Goal: Task Accomplishment & Management: Complete application form

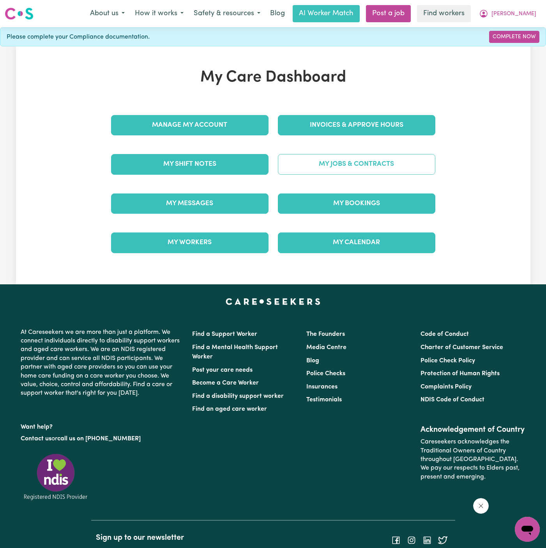
click at [398, 161] on link "My Jobs & Contracts" at bounding box center [356, 164] width 157 height 20
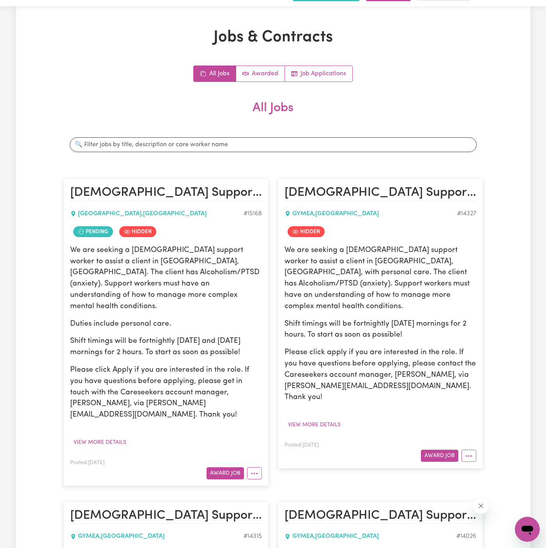
scroll to position [25, 0]
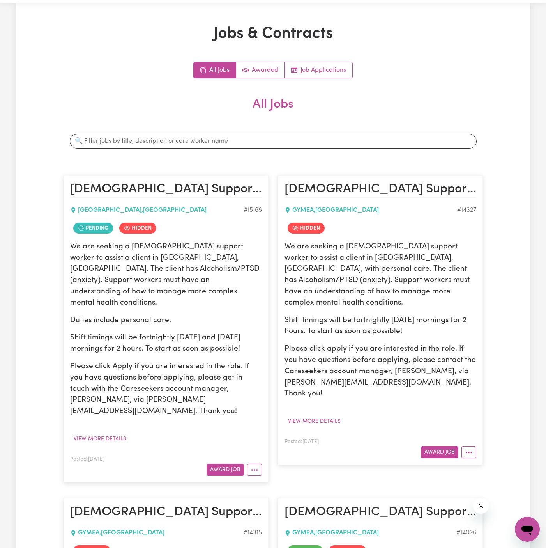
click at [230, 336] on p "Shift timings will be fortnightly on Tuesday and Wednesday mornings for 2 hours…" at bounding box center [166, 343] width 192 height 23
click at [259, 463] on button "More options" at bounding box center [254, 469] width 15 height 12
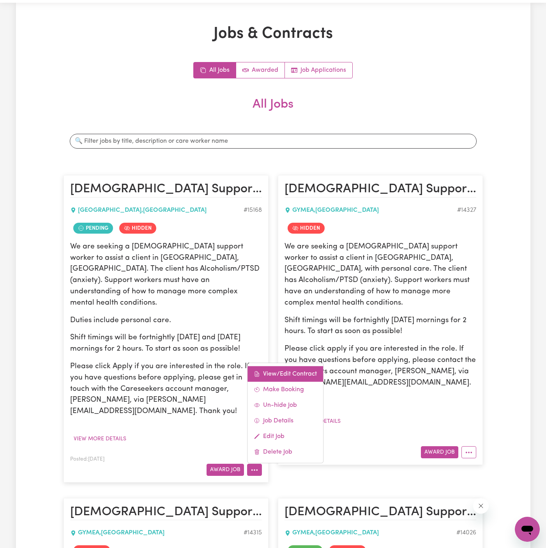
click at [285, 366] on link "View/Edit Contract" at bounding box center [286, 374] width 76 height 16
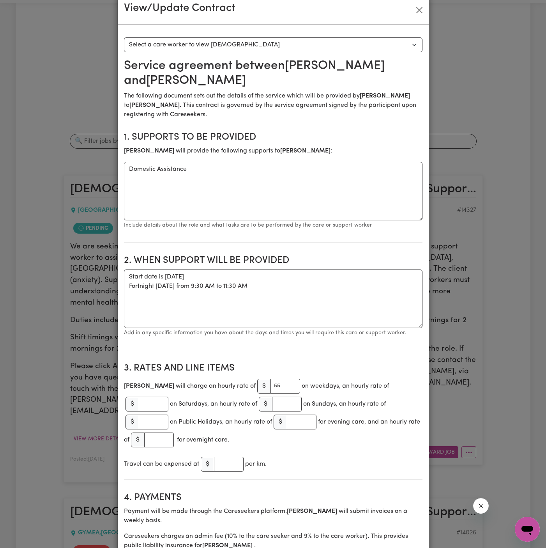
scroll to position [18, 0]
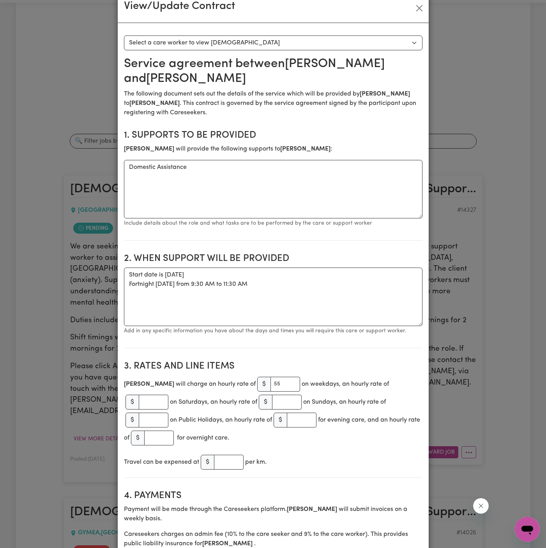
click at [111, 373] on div "View/Update Contract Select a contract to view Select a care worker to view con…" at bounding box center [273, 274] width 546 height 548
click at [108, 375] on div "View/Update Contract Select a contract to view Select a care worker to view con…" at bounding box center [273, 274] width 546 height 548
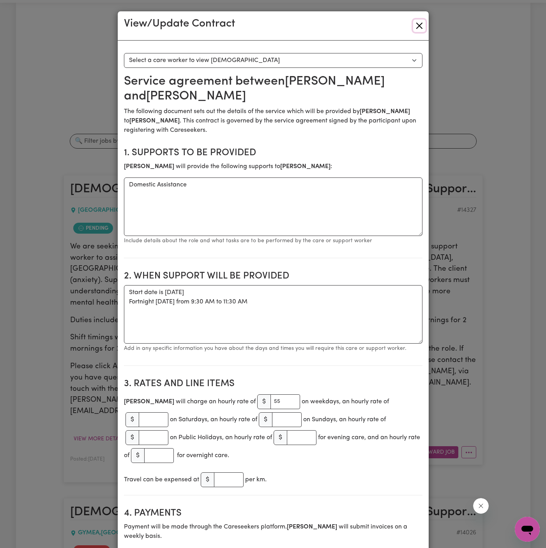
click at [420, 26] on button "Close" at bounding box center [419, 25] width 12 height 12
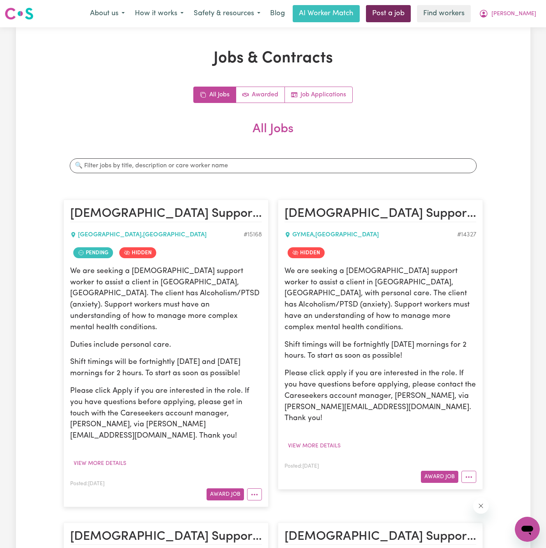
click at [411, 17] on link "Post a job" at bounding box center [388, 13] width 45 height 17
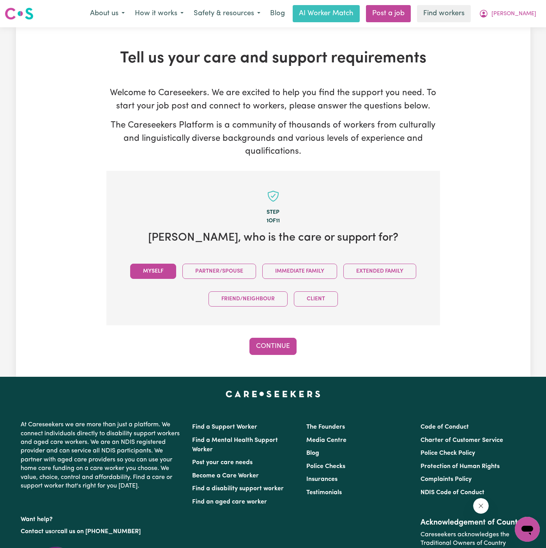
click at [150, 269] on button "Myself" at bounding box center [153, 271] width 46 height 15
click at [276, 341] on button "Continue" at bounding box center [272, 346] width 47 height 17
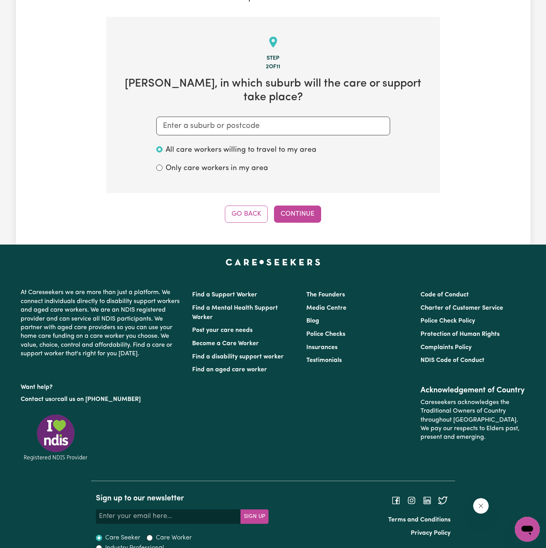
scroll to position [154, 0]
click at [328, 98] on section "Step 2 of 11 David , in which suburb will the care or support take place? All c…" at bounding box center [273, 104] width 334 height 176
click at [239, 116] on input "text" at bounding box center [273, 125] width 234 height 19
paste input "Gymea"
type input "Gymea"
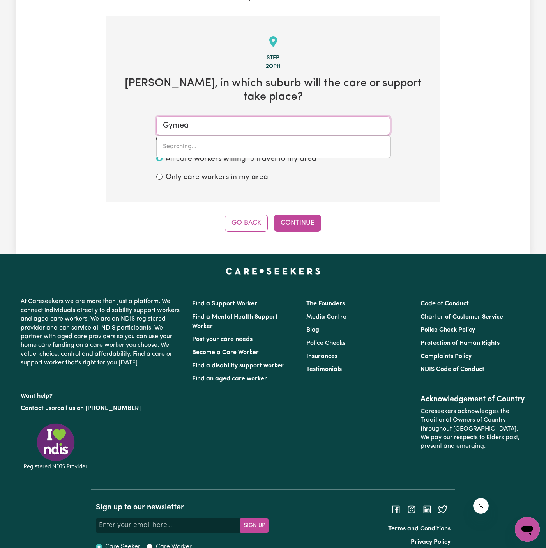
type input "Gymea, New South Wales, 2227"
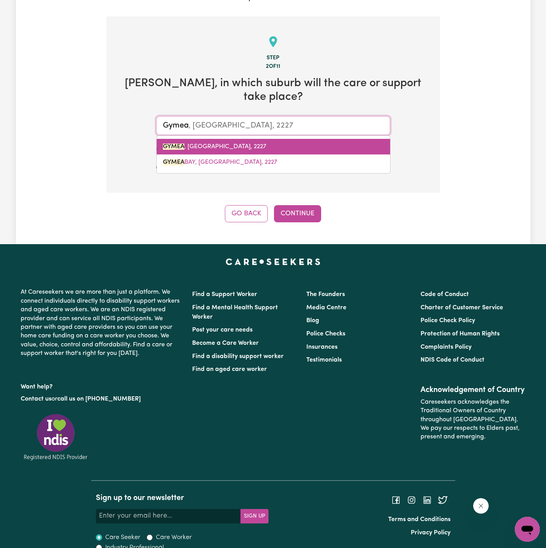
click at [231, 139] on link "GYMEA , New South Wales, 2227" at bounding box center [274, 147] width 234 height 16
type input "GYMEA, New South Wales, 2227"
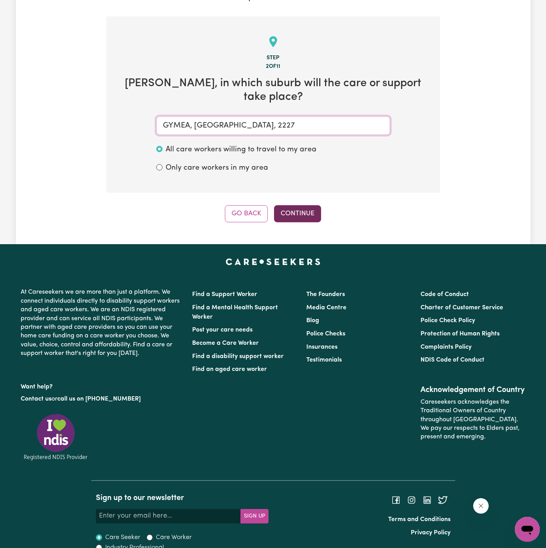
type input "GYMEA, New South Wales, 2227"
click at [299, 205] on button "Continue" at bounding box center [297, 213] width 47 height 17
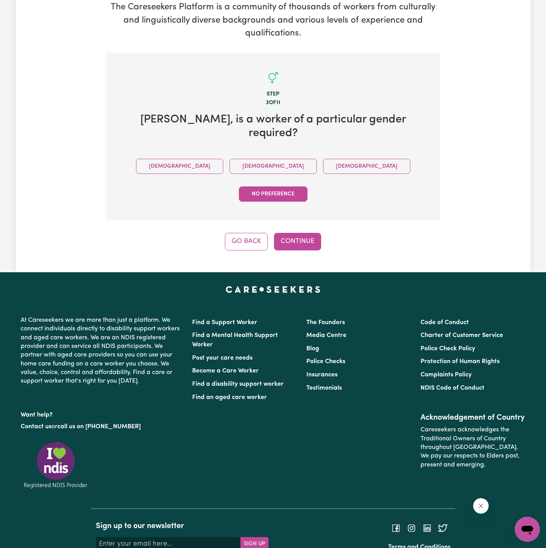
click at [241, 152] on div "Male Female Non-binary No preference" at bounding box center [273, 179] width 309 height 55
click at [232, 159] on button "Female" at bounding box center [273, 166] width 87 height 15
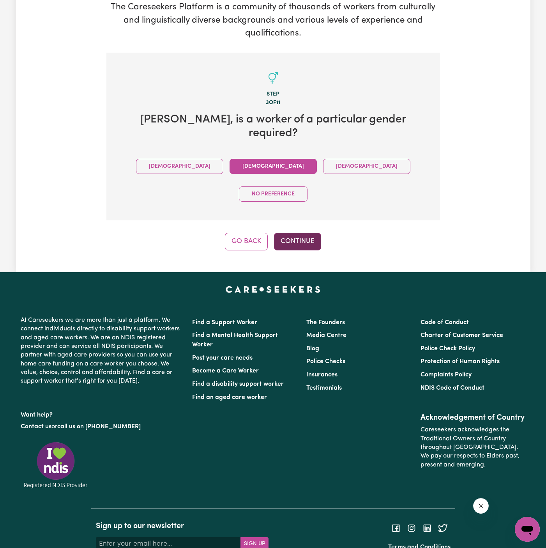
click at [318, 233] on button "Continue" at bounding box center [297, 241] width 47 height 17
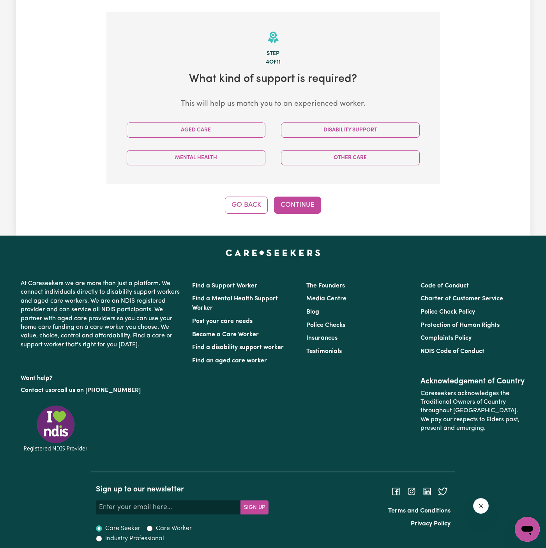
scroll to position [163, 0]
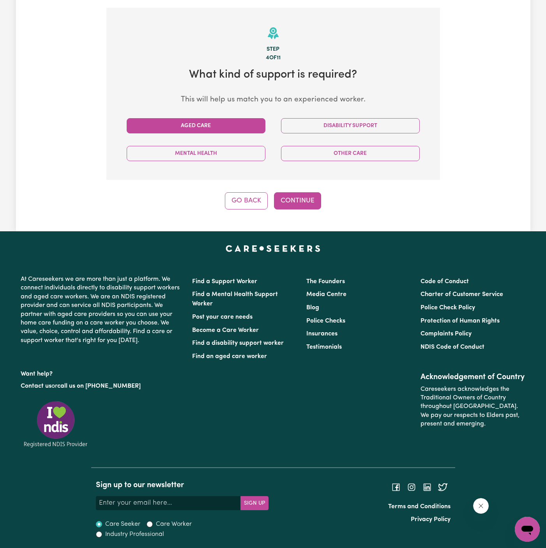
click at [257, 127] on button "Aged Care" at bounding box center [196, 125] width 139 height 15
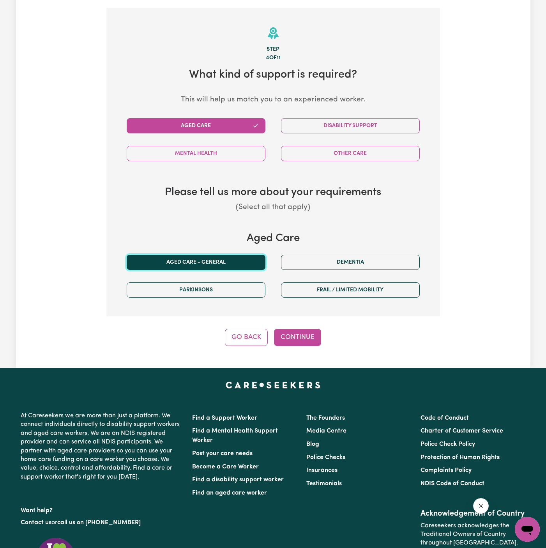
click at [215, 265] on button "Aged care - General" at bounding box center [196, 262] width 139 height 15
click at [304, 329] on button "Continue" at bounding box center [297, 337] width 47 height 17
select select "AGED_HOME_CARE"
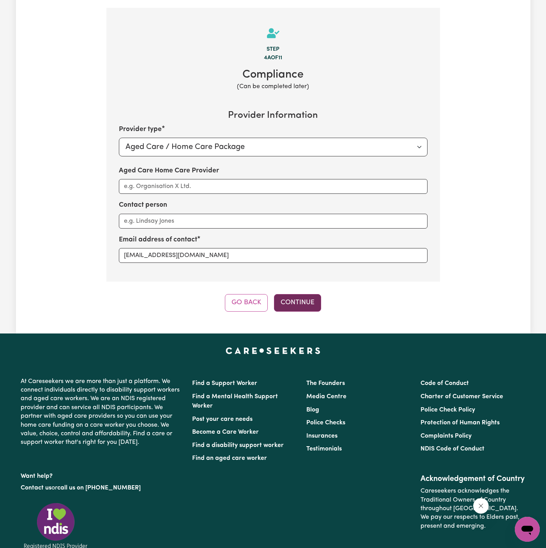
click at [300, 302] on button "Continue" at bounding box center [297, 302] width 47 height 17
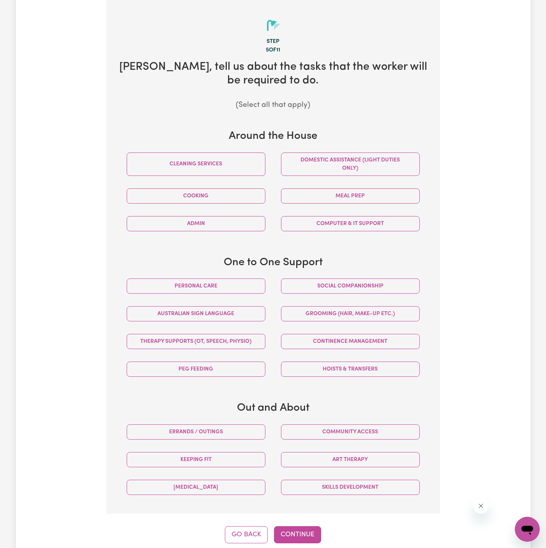
click at [209, 274] on div "Personal care" at bounding box center [196, 286] width 154 height 28
click at [214, 279] on button "Personal care" at bounding box center [196, 285] width 139 height 15
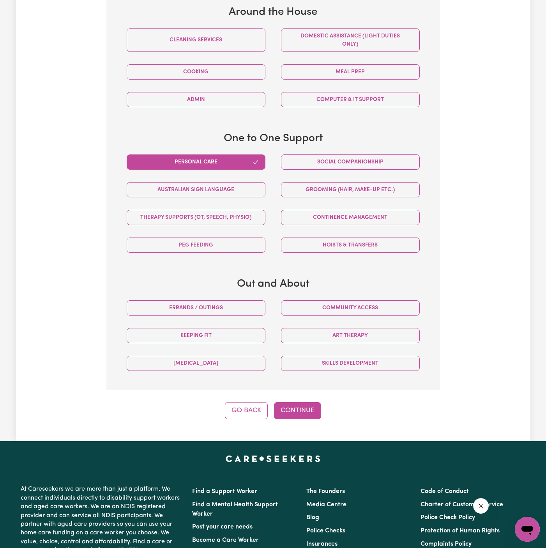
scroll to position [474, 0]
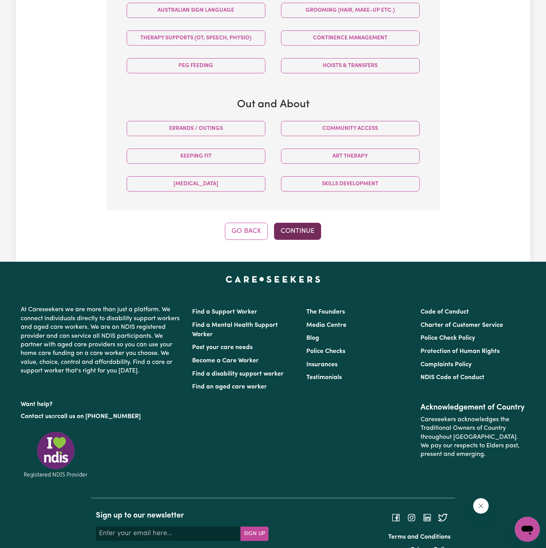
click at [307, 223] on button "Continue" at bounding box center [297, 231] width 47 height 17
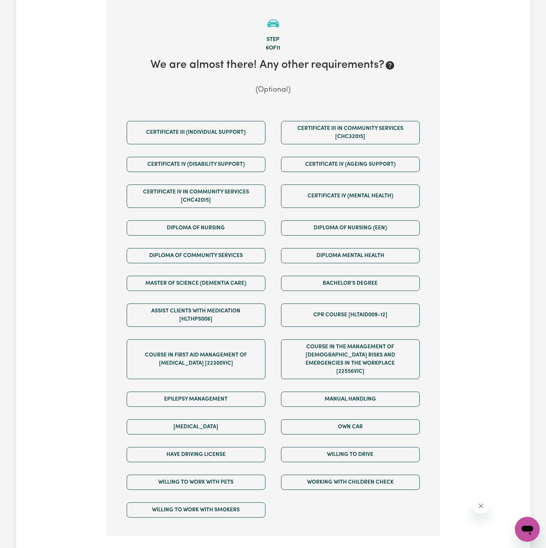
scroll to position [171, 0]
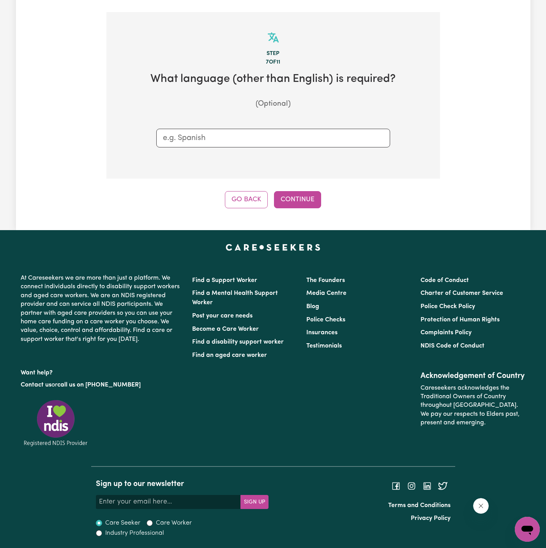
scroll to position [158, 0]
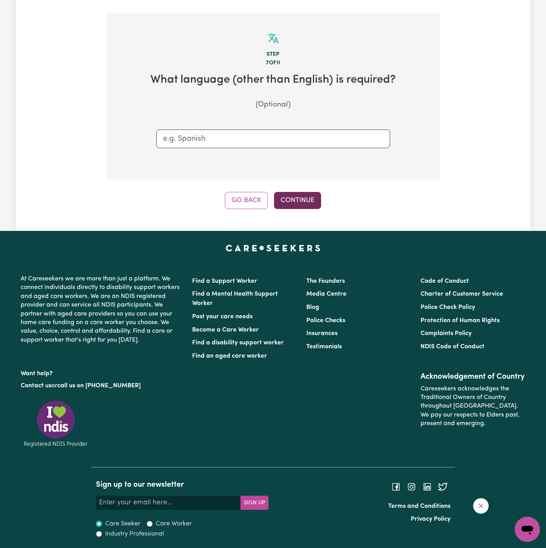
click at [299, 196] on button "Continue" at bounding box center [297, 200] width 47 height 17
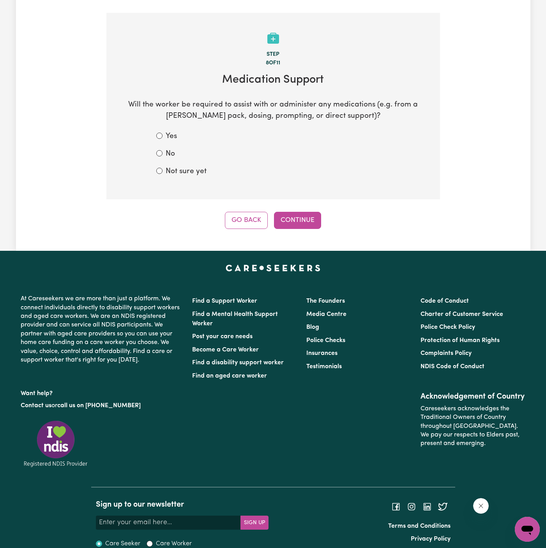
scroll to position [171, 0]
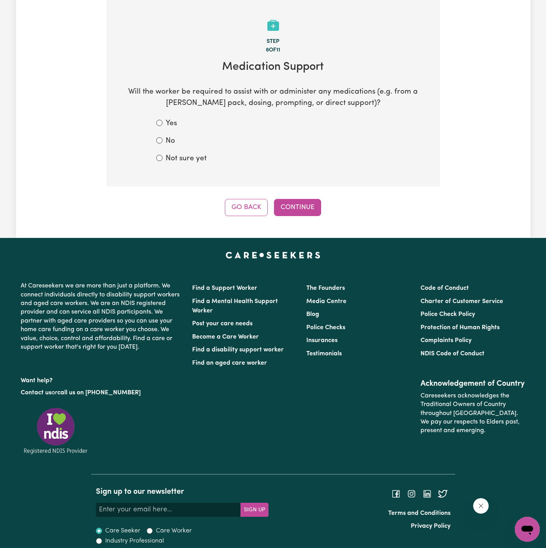
drag, startPoint x: 191, startPoint y: 155, endPoint x: 251, endPoint y: 174, distance: 62.3
click at [195, 155] on label "Not sure yet" at bounding box center [186, 158] width 41 height 11
click at [180, 161] on label "Not sure yet" at bounding box center [186, 158] width 41 height 11
click at [163, 161] on input "Not sure yet" at bounding box center [159, 158] width 6 height 6
radio input "true"
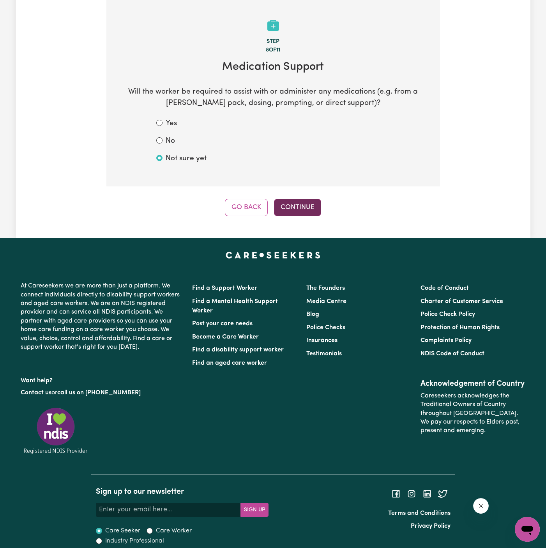
click at [294, 202] on button "Continue" at bounding box center [297, 207] width 47 height 17
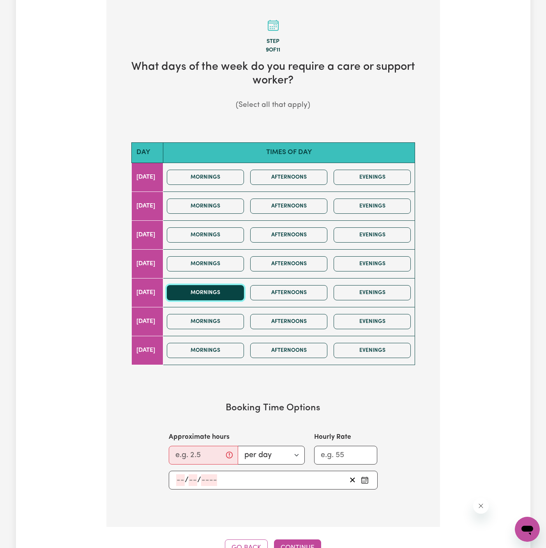
click at [237, 294] on button "Mornings" at bounding box center [205, 292] width 77 height 15
click at [230, 205] on button "Mornings" at bounding box center [205, 205] width 77 height 15
click at [193, 455] on input "Approximate hours" at bounding box center [203, 455] width 69 height 19
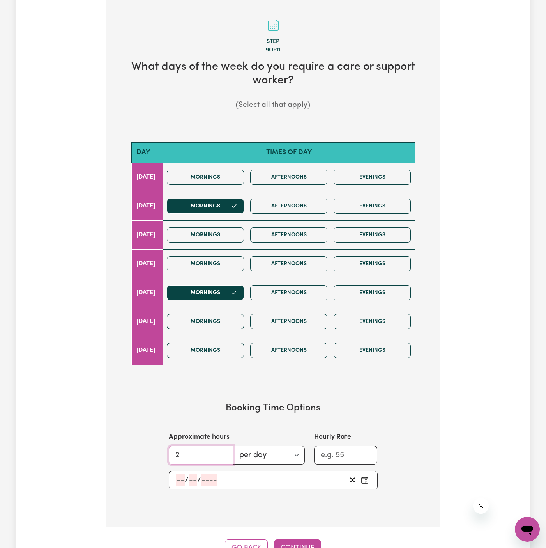
type input "2"
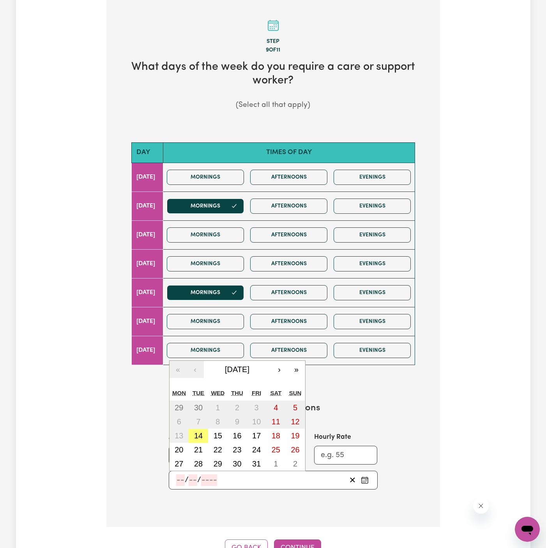
click at [177, 479] on input "number" at bounding box center [180, 480] width 9 height 12
click at [261, 430] on button "17" at bounding box center [256, 435] width 19 height 14
type input "2025-10-17"
type input "17"
type input "10"
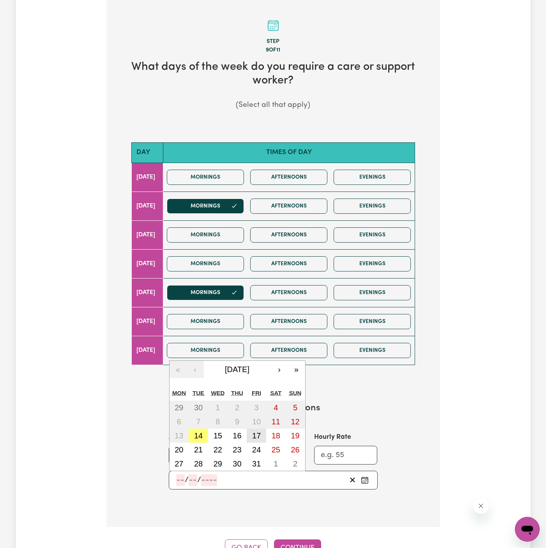
type input "2025"
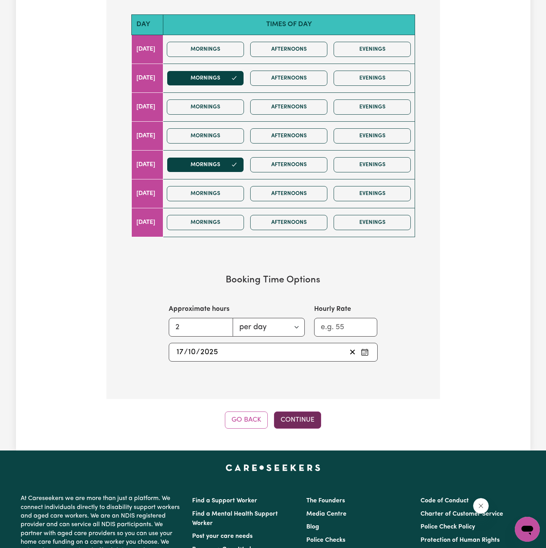
click at [301, 420] on button "Continue" at bounding box center [297, 419] width 47 height 17
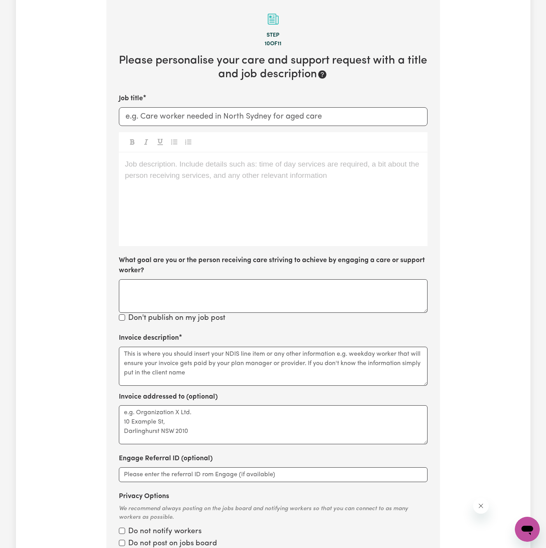
scroll to position [171, 0]
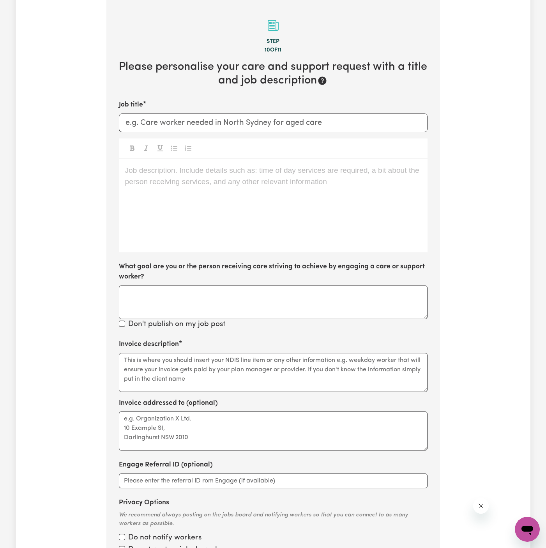
click at [216, 173] on p "Job description. Include details such as: time of day services are required, a …" at bounding box center [273, 170] width 296 height 11
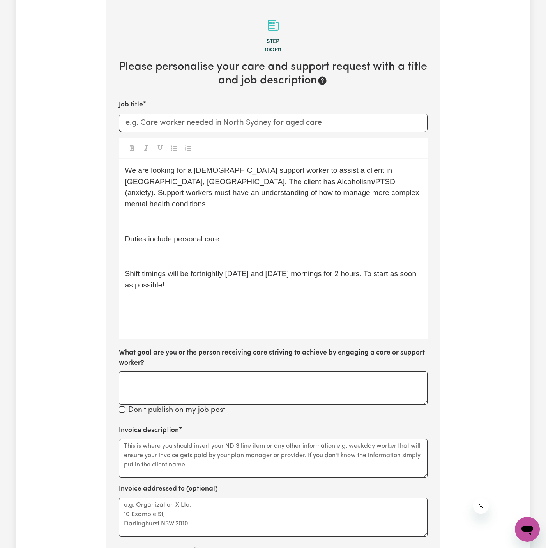
click at [198, 315] on p "﻿" at bounding box center [273, 320] width 296 height 11
click at [205, 297] on p "﻿" at bounding box center [273, 302] width 296 height 11
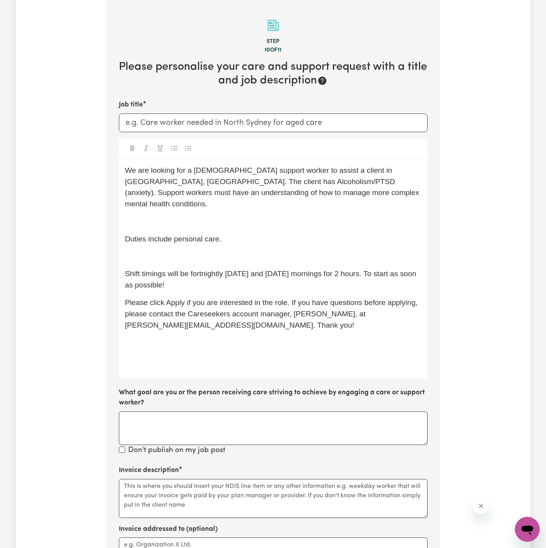
click at [271, 137] on div "Job title We are looking for a female support worker to assist a client in Gyme…" at bounding box center [273, 278] width 309 height 356
click at [276, 117] on input "Job title" at bounding box center [273, 122] width 309 height 19
paste input "Support Worker Needed In Rydalmere, NSW."
click at [345, 216] on p "﻿" at bounding box center [273, 221] width 296 height 11
drag, startPoint x: 373, startPoint y: 169, endPoint x: 334, endPoint y: 167, distance: 39.1
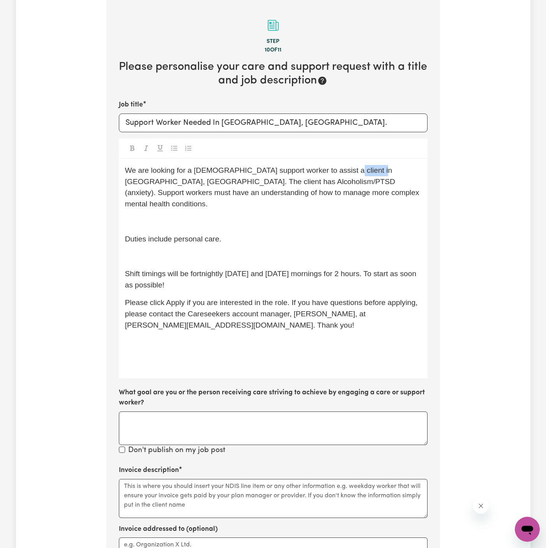
click at [334, 167] on span "We are looking for a female support worker to assist a client in Gymea, NSW. Th…" at bounding box center [273, 187] width 296 height 42
copy span "ymea, NSW"
drag, startPoint x: 222, startPoint y: 120, endPoint x: 320, endPoint y: 119, distance: 97.9
click at [320, 119] on input "Support Worker Needed In Rydalmere, NSW." at bounding box center [273, 122] width 309 height 19
paste input "ymea, NSW"
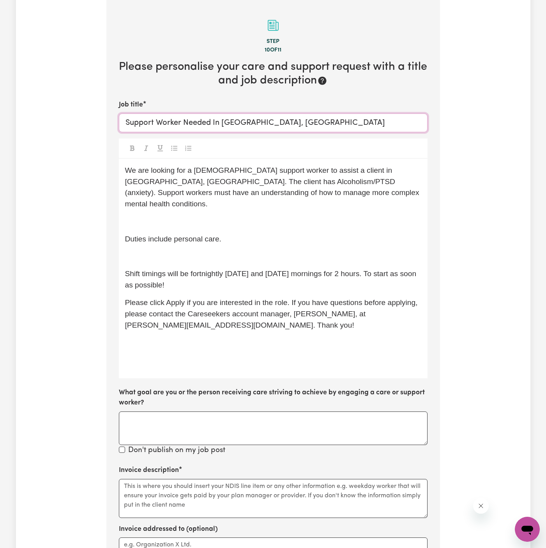
click at [124, 122] on input "Support Worker Needed In ymea, NSW" at bounding box center [273, 122] width 309 height 19
click at [210, 201] on div "We are looking for a female support worker to assist a client in Gymea, NSW. Th…" at bounding box center [273, 268] width 309 height 219
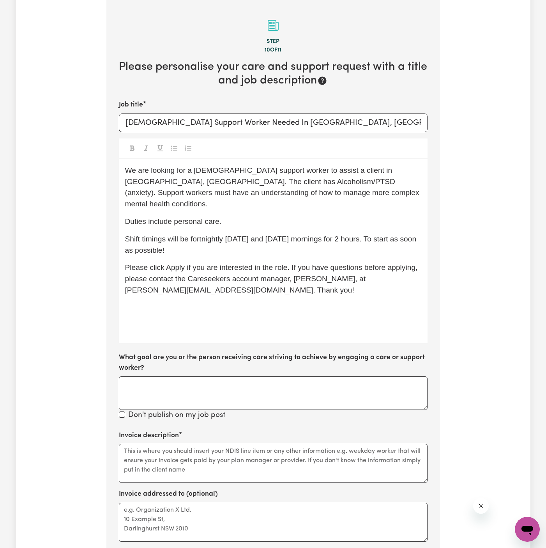
click at [246, 244] on p "Shift timings will be fortnightly on Tuesday and Wednesday mornings for 2 hours…" at bounding box center [273, 245] width 296 height 23
click at [193, 329] on div "We are looking for a female support worker to assist a client in Gymea, NSW. Th…" at bounding box center [273, 251] width 309 height 185
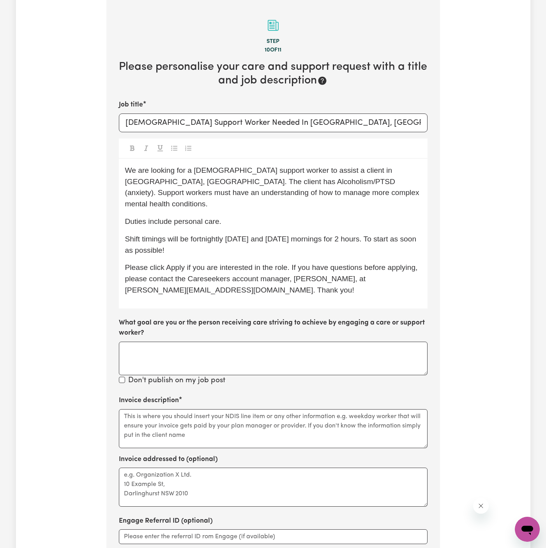
click at [214, 289] on div "We are looking for a female support worker to assist a client in Gymea, NSW. Th…" at bounding box center [273, 234] width 309 height 150
drag, startPoint x: 267, startPoint y: 230, endPoint x: 321, endPoint y: 223, distance: 54.7
click at [321, 234] on p "Shift timings will be fortnightly on Tuesday and Wednesday mornings for 2 hours…" at bounding box center [273, 245] width 296 height 23
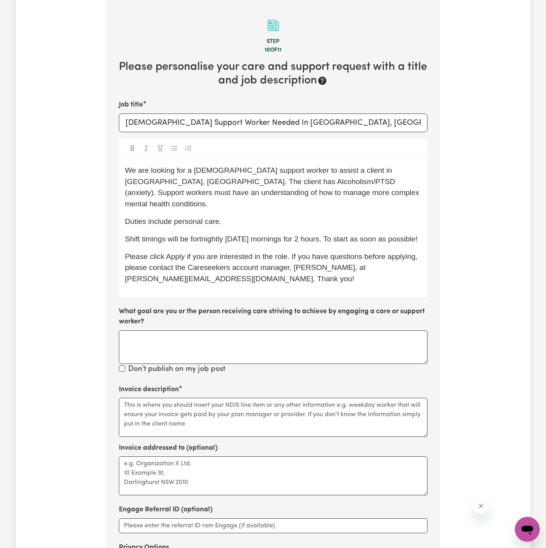
click at [390, 216] on p "Duties include personal care." at bounding box center [273, 221] width 296 height 11
click at [334, 234] on p "Shift timings will be fortnightly on Tuesday mornings for 2 hours. To start as …" at bounding box center [273, 239] width 296 height 11
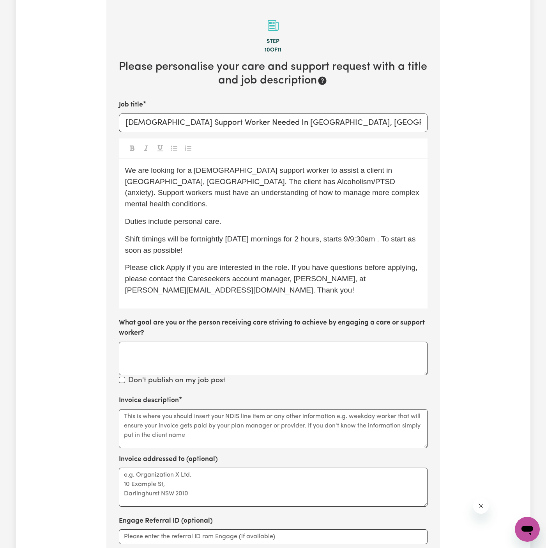
click at [365, 235] on span "Shift timings will be fortnightly on Tuesday mornings for 2 hours, starts 9/9:3…" at bounding box center [271, 244] width 293 height 19
click at [420, 234] on p "Shift timings will be fortnightly on Tuesday mornings for 2 hours, starts 9 am …" at bounding box center [273, 245] width 296 height 23
click at [352, 235] on span "Shift timings will be fortnightly on Tuesday mornings for 2 hours, starts 9 am …" at bounding box center [267, 244] width 285 height 19
click at [141, 235] on span "Shift timings will be fortnightly on Tuesday mornings for 2 hours, starting at …" at bounding box center [270, 244] width 290 height 19
click at [267, 238] on p "Shift timings will be fortnightly on Tuesday mornings for 2 hours, starting at …" at bounding box center [273, 245] width 296 height 23
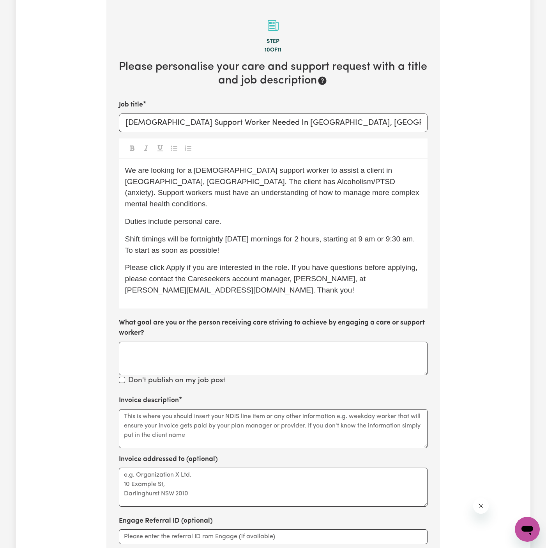
drag, startPoint x: 235, startPoint y: 238, endPoint x: 188, endPoint y: 227, distance: 48.1
click at [188, 234] on p "Shift timings will be fortnightly on Tuesday mornings for 2 hours, starting at …" at bounding box center [273, 245] width 296 height 23
click at [196, 235] on span "Shift timings will be fortnightly on Tuesday mornings for 2 hours, starting at …" at bounding box center [271, 244] width 292 height 19
click at [193, 235] on span "Shift timings will be fortnightly on Tuesday mornings for 2 hours, starting at …" at bounding box center [271, 244] width 292 height 19
click at [309, 235] on span "Shift timings will be as a one-off this Friday 17/10 from 9am to 11 amfortnight…" at bounding box center [264, 244] width 279 height 19
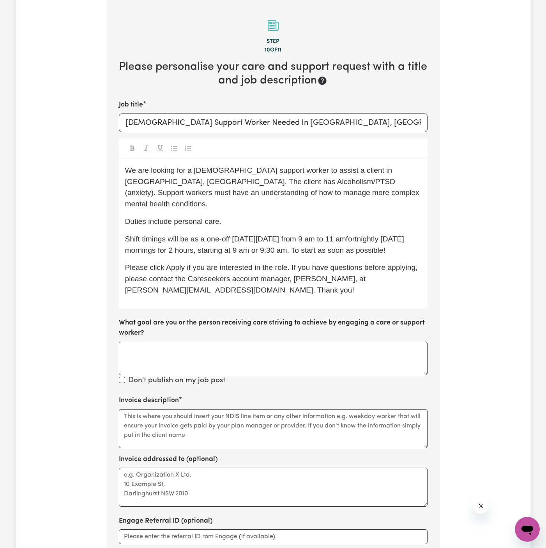
click at [344, 235] on span "Shift timings will be as a one-off this Friday 17/10 from 9 am to 11 amfortnigh…" at bounding box center [265, 244] width 281 height 19
drag, startPoint x: 352, startPoint y: 228, endPoint x: 388, endPoint y: 260, distance: 48.6
click at [353, 235] on span "Shift timings will be as a one-off this Friday 17/10 from 9 am to 11 a mfortnig…" at bounding box center [266, 244] width 283 height 19
click at [187, 239] on span "Shift timings will be as a one-off this Friday 17/10 from 9 am to 11 am. Then, …" at bounding box center [268, 244] width 286 height 19
click at [258, 235] on span "Shift timings will be as a one-off this Friday 17/10 from 9 am to 11 am. Then, …" at bounding box center [268, 244] width 286 height 19
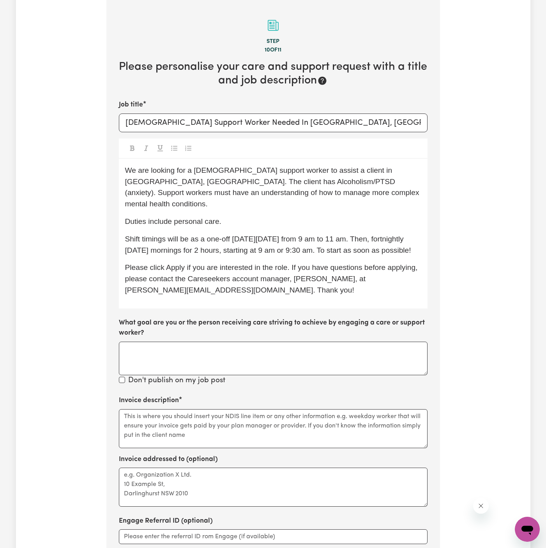
click at [296, 234] on p "Shift timings will be as a one-off this Friday, 17/10 from 9 am to 11 am. Then,…" at bounding box center [273, 245] width 296 height 23
click at [331, 243] on span "Shift timings will be as a one-off this Friday, 17/10 from 9 am to 11 am. Then,…" at bounding box center [268, 244] width 286 height 19
drag, startPoint x: 250, startPoint y: 123, endPoint x: 307, endPoint y: 208, distance: 102.5
click at [250, 123] on input "Female Support Worker Needed In ymea, NSW" at bounding box center [273, 122] width 309 height 19
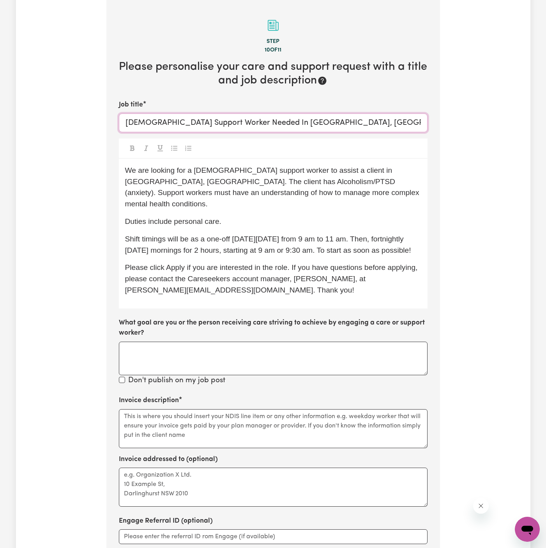
type input "Female Support Worker Needed In Gymea, NSW"
click at [366, 216] on p "Duties include personal care." at bounding box center [273, 221] width 296 height 11
drag, startPoint x: 173, startPoint y: 213, endPoint x: 296, endPoint y: 213, distance: 122.8
click at [296, 216] on p "Duties include personal care." at bounding box center [273, 221] width 296 height 11
click at [299, 234] on p "Shift timings will be as a one-off this Friday, 17/10 from 9 am to 11 am. Then,…" at bounding box center [273, 245] width 296 height 23
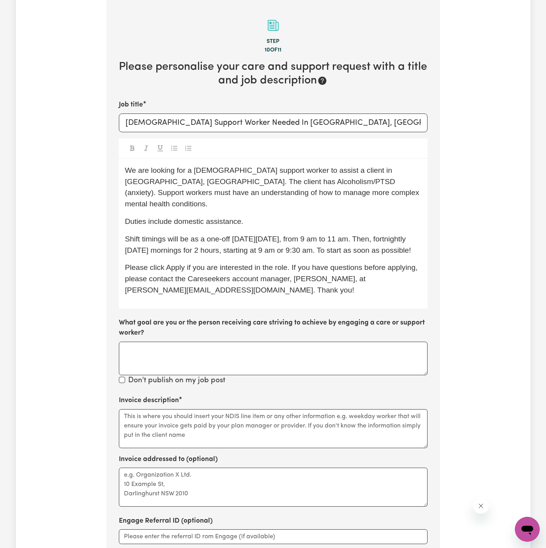
click at [343, 255] on p "Shift timings will be as a one-off this Friday, 17/10, from 9 am to 11 am. Then…" at bounding box center [273, 245] width 296 height 23
drag, startPoint x: 361, startPoint y: 241, endPoint x: 389, endPoint y: 245, distance: 28.0
click at [389, 245] on p "Shift timings will be as a one-off this Friday, 17/10, from 9 am to 11 am. Then…" at bounding box center [273, 245] width 296 height 23
click at [325, 253] on p "Shift timings will be as a one-off this Friday, 17/10, from 9 am to 11 am. Then…" at bounding box center [273, 245] width 296 height 23
drag, startPoint x: 357, startPoint y: 242, endPoint x: 421, endPoint y: 253, distance: 64.9
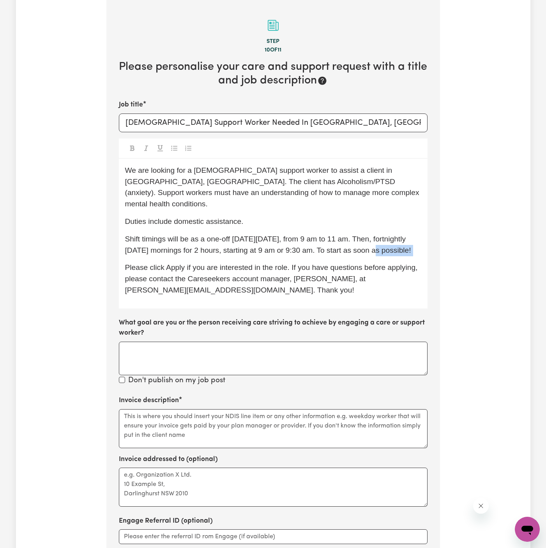
click at [421, 253] on p "Shift timings will be as a one-off this Friday, 17/10, from 9 am to 11 am. Then…" at bounding box center [273, 245] width 296 height 23
click at [307, 271] on span "Please click Apply if you are interested in the role. If you have questions bef…" at bounding box center [272, 278] width 295 height 31
click at [301, 409] on textarea "Invoice description" at bounding box center [273, 428] width 309 height 39
paste textarea "Domestic Assistance"
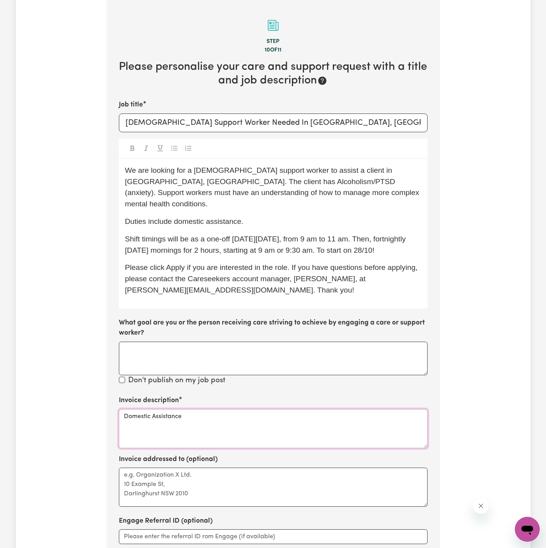
type textarea "Domestic Assistance"
click at [188, 490] on textarea "Invoice addressed to (optional)" at bounding box center [273, 486] width 309 height 39
paste textarea "Vitality Club"
type textarea "c/o Vitality Club"
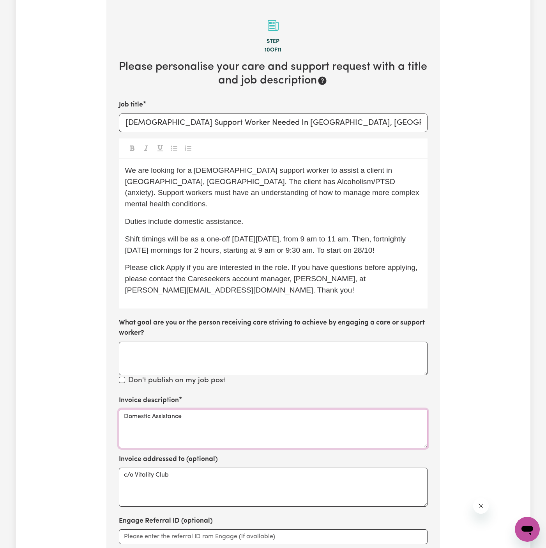
click at [251, 409] on textarea "Domestic Assistance" at bounding box center [273, 428] width 309 height 39
click at [254, 409] on textarea "Domestic Assistance" at bounding box center [273, 428] width 309 height 39
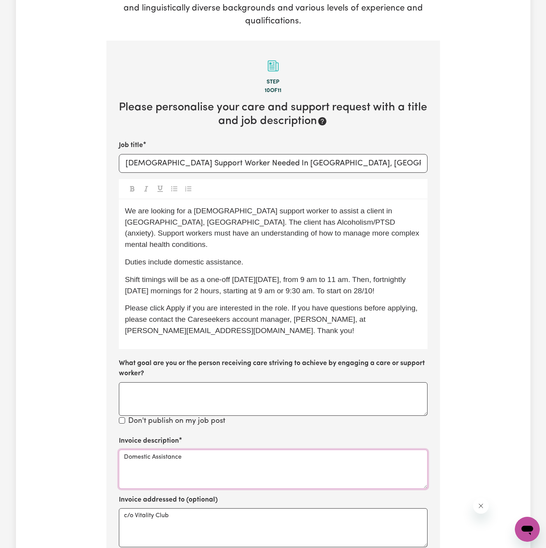
scroll to position [122, 0]
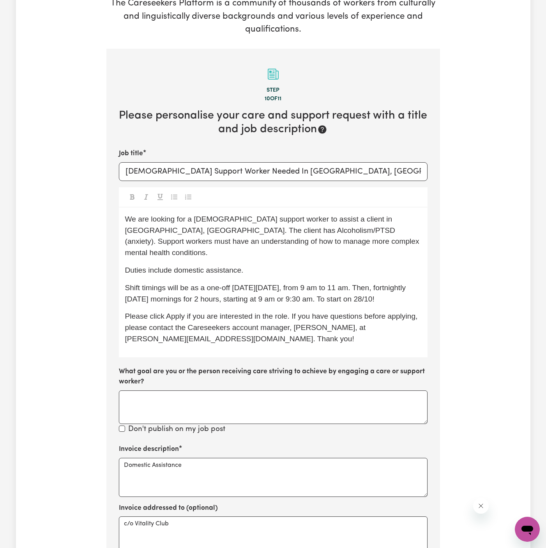
click at [280, 342] on div "We are looking for a female support worker to assist a client in Gymea, NSW. Th…" at bounding box center [273, 282] width 309 height 150
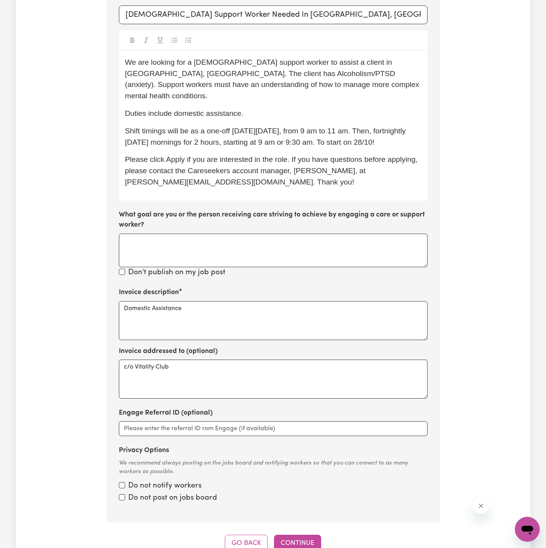
scroll to position [447, 0]
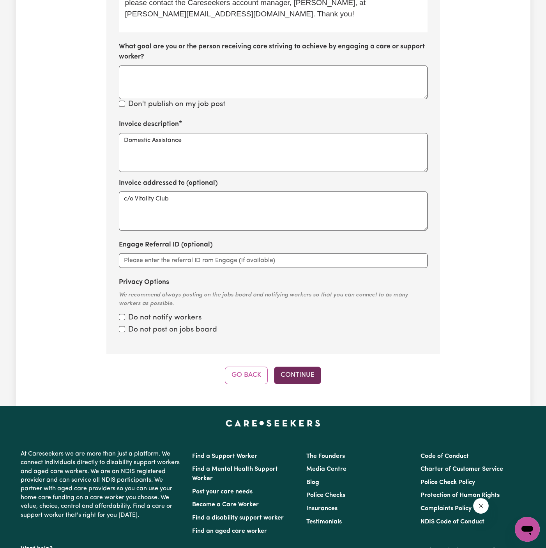
click at [301, 366] on button "Continue" at bounding box center [297, 374] width 47 height 17
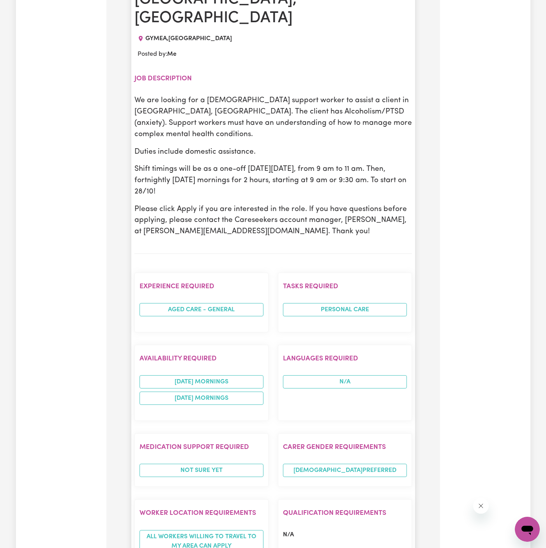
scroll to position [372, 0]
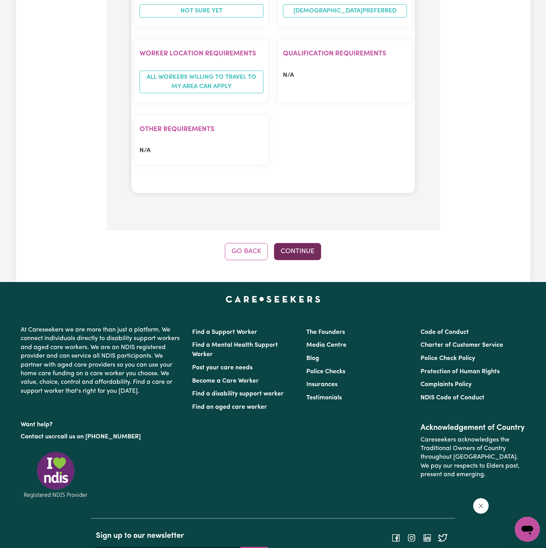
click at [301, 243] on button "Continue" at bounding box center [297, 251] width 47 height 17
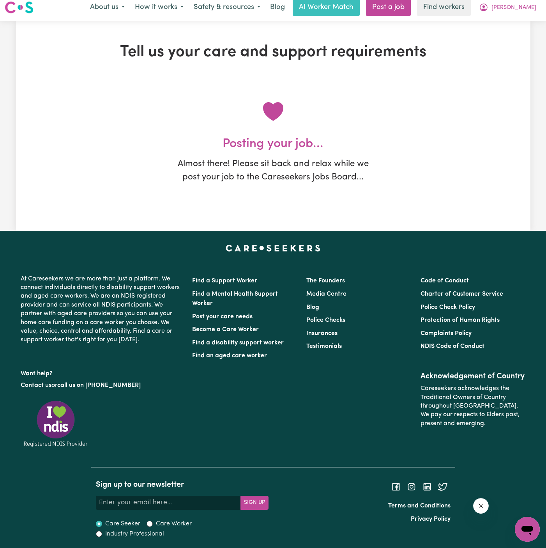
scroll to position [0, 0]
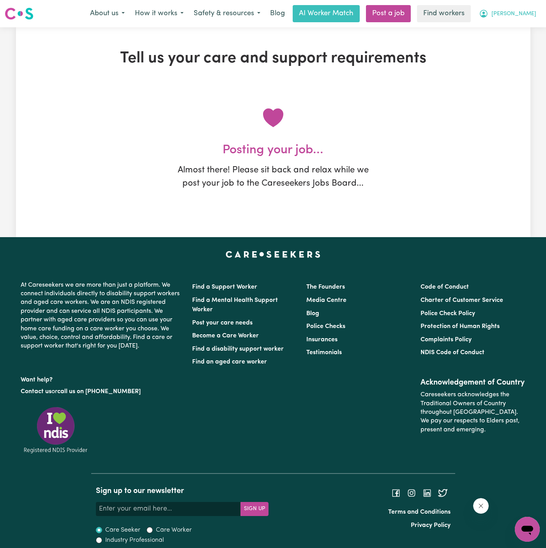
click at [527, 11] on span "[PERSON_NAME]" at bounding box center [514, 14] width 45 height 9
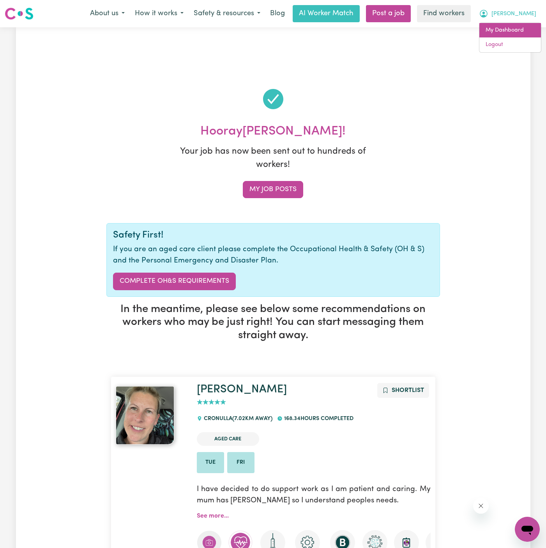
click at [518, 25] on link "My Dashboard" at bounding box center [510, 30] width 62 height 15
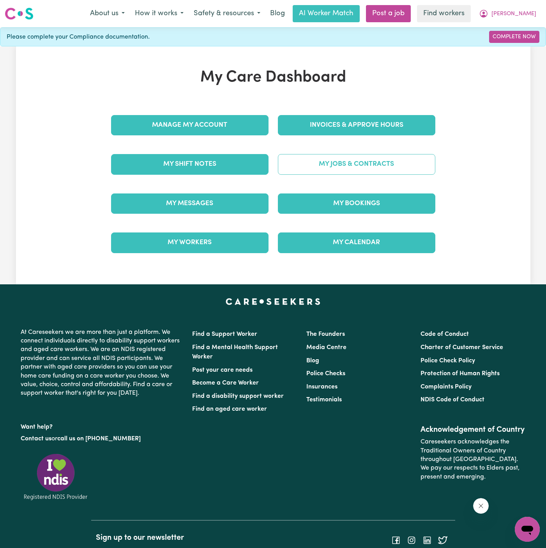
click at [359, 159] on link "My Jobs & Contracts" at bounding box center [356, 164] width 157 height 20
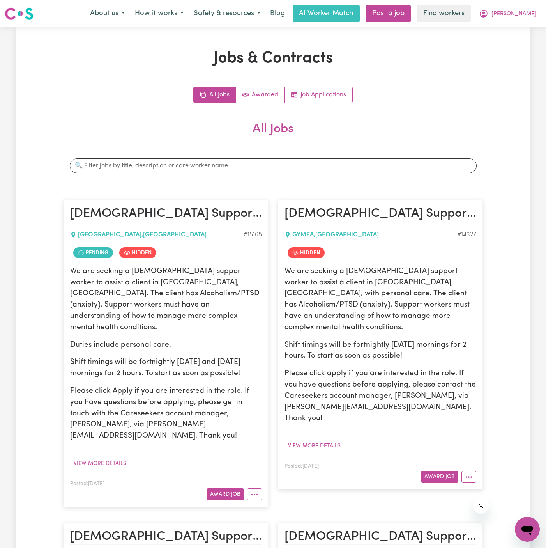
click at [167, 307] on p "We are seeking a female support worker to assist a client in Gymea, NSW. The cl…" at bounding box center [166, 299] width 192 height 67
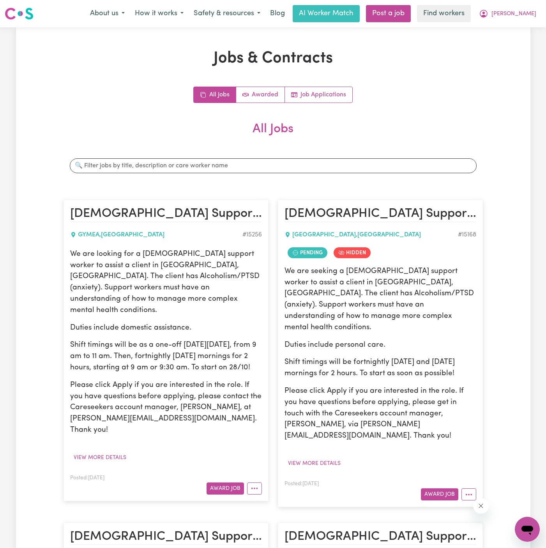
click at [90, 265] on p "We are looking for a female support worker to assist a client in Gymea, NSW. Th…" at bounding box center [166, 282] width 192 height 67
click at [255, 482] on button "More options" at bounding box center [254, 488] width 15 height 12
click at [232, 391] on p "Please click Apply if you are interested in the role. If you have questions bef…" at bounding box center [166, 408] width 192 height 56
click at [257, 482] on button "More options" at bounding box center [254, 488] width 15 height 12
click at [285, 529] on link "Edit Job" at bounding box center [279, 537] width 62 height 16
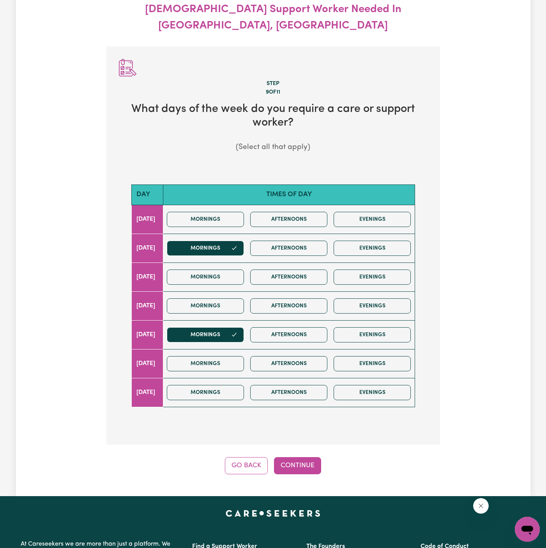
scroll to position [87, 0]
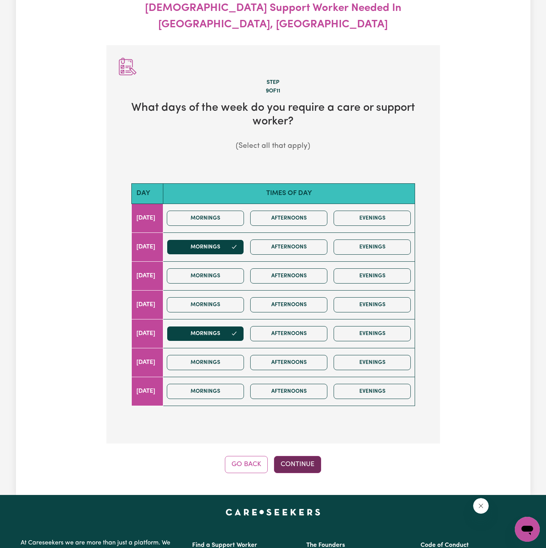
click at [307, 456] on button "Continue" at bounding box center [297, 464] width 47 height 17
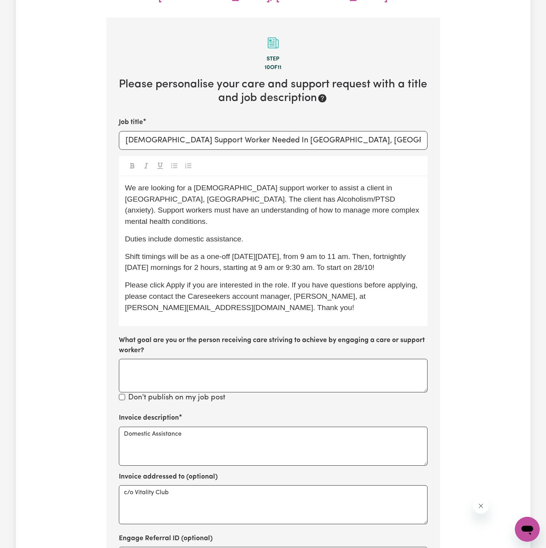
scroll to position [115, 0]
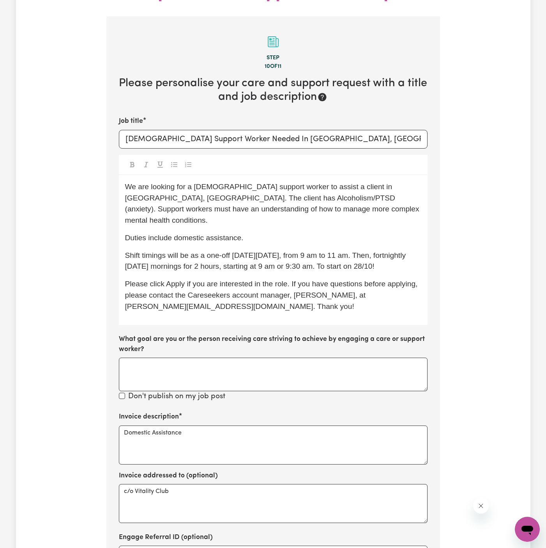
click at [234, 251] on span "Shift timings will be as a one-off this Friday, 17/10, from 9 am to 11 am. Then…" at bounding box center [266, 260] width 283 height 19
drag, startPoint x: 246, startPoint y: 213, endPoint x: 178, endPoint y: 209, distance: 67.9
click at [178, 232] on p "Duties include domestic assistance." at bounding box center [273, 237] width 296 height 11
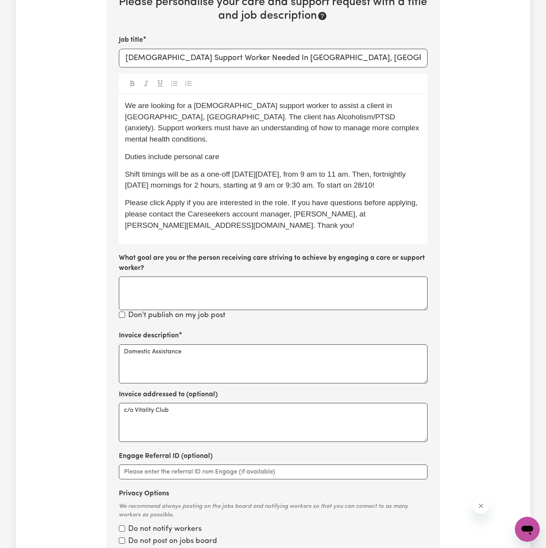
scroll to position [280, 0]
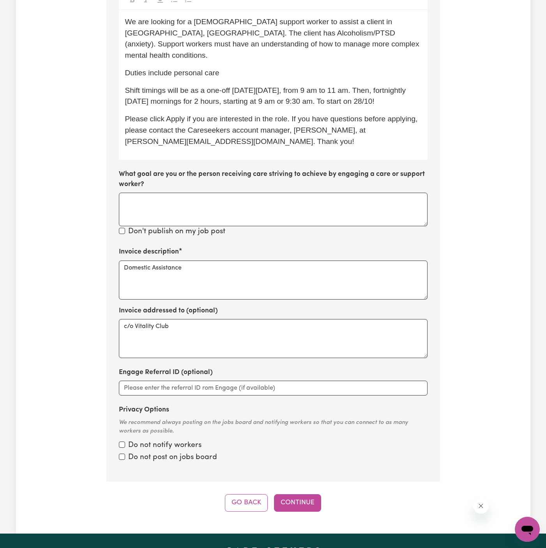
click at [310, 488] on div "Update Job Post Female Support Worker Needed In Gymea, NSW Step 10 of 11 Please…" at bounding box center [273, 140] width 515 height 786
click at [302, 494] on button "Continue" at bounding box center [297, 502] width 47 height 17
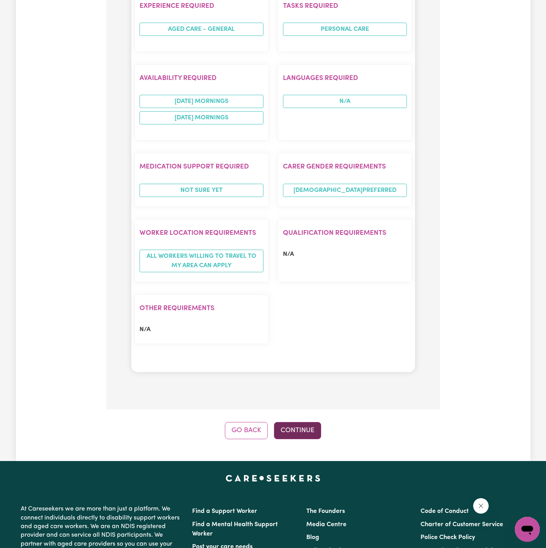
click at [306, 422] on button "Continue" at bounding box center [297, 430] width 47 height 17
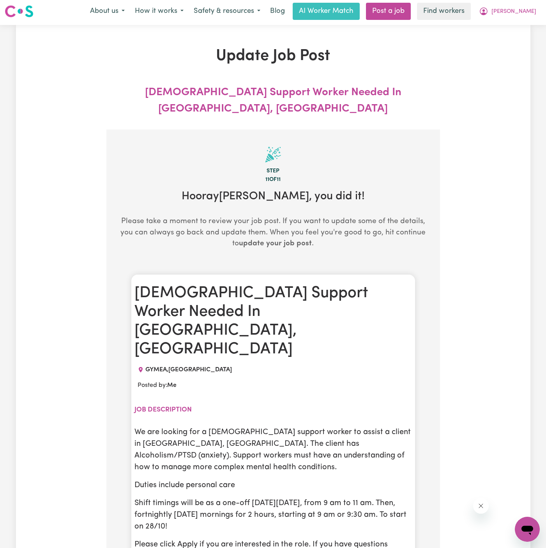
scroll to position [0, 0]
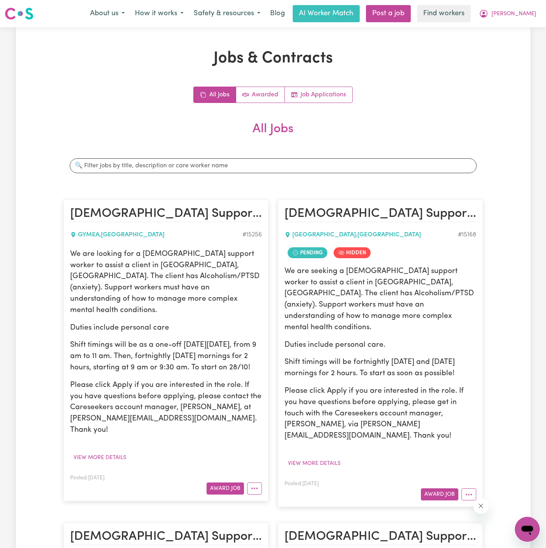
click at [158, 364] on div "We are looking for a female support worker to assist a client in Gymea, NSW. Th…" at bounding box center [166, 342] width 192 height 187
click at [82, 253] on p "We are looking for a female support worker to assist a client in Gymea, NSW. Th…" at bounding box center [166, 282] width 192 height 67
drag, startPoint x: 70, startPoint y: 250, endPoint x: 260, endPoint y: 359, distance: 219.3
click at [260, 359] on div "We are looking for a female support worker to assist a client in Gymea, NSW. Th…" at bounding box center [166, 342] width 192 height 187
copy div "We are looking for a female support worker to assist a client in Gymea, NSW. Th…"
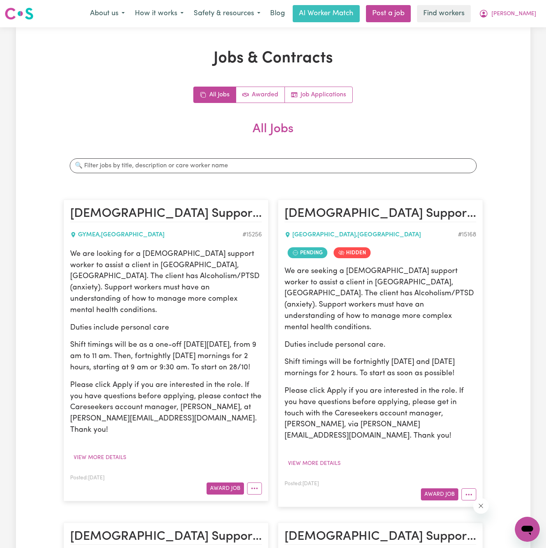
click at [223, 303] on p "We are looking for a female support worker to assist a client in Gymea, NSW. Th…" at bounding box center [166, 282] width 192 height 67
click at [231, 303] on p "We are looking for a female support worker to assist a client in Gymea, NSW. Th…" at bounding box center [166, 282] width 192 height 67
click at [110, 261] on p "We are looking for a female support worker to assist a client in Gymea, NSW. Th…" at bounding box center [166, 282] width 192 height 67
drag, startPoint x: 69, startPoint y: 251, endPoint x: 262, endPoint y: 356, distance: 219.4
click at [262, 356] on article "Female Support Worker Needed In Gymea, NSW GYMEA , New South Wales # 15256 We a…" at bounding box center [166, 350] width 205 height 301
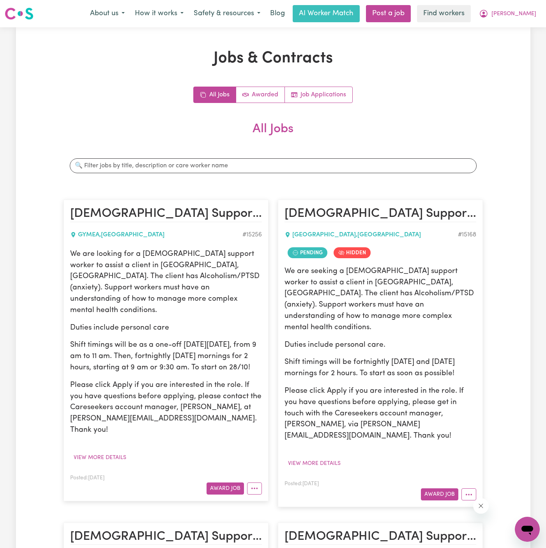
copy div "We are looking for a female support worker to assist a client in Gymea, NSW. Th…"
click at [216, 384] on p "Please click Apply if you are interested in the role. If you have questions bef…" at bounding box center [166, 408] width 192 height 56
click at [154, 322] on p "Duties include personal care" at bounding box center [166, 327] width 192 height 11
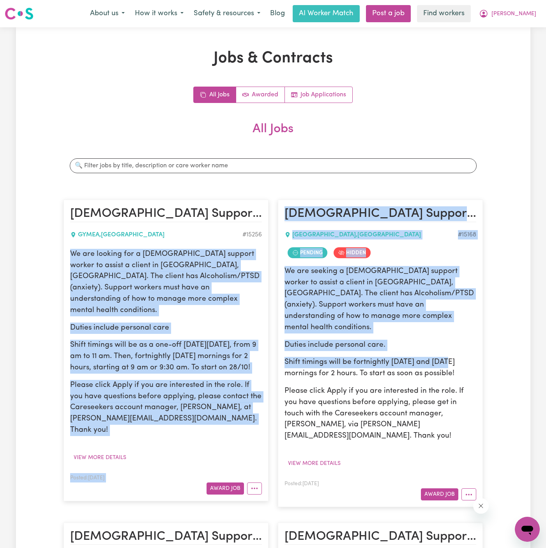
drag, startPoint x: 68, startPoint y: 256, endPoint x: 278, endPoint y: 364, distance: 236.6
click at [257, 356] on p "Shift timings will be as a one-off this Friday, 17/10, from 9 am to 11 am. Then…" at bounding box center [166, 357] width 192 height 34
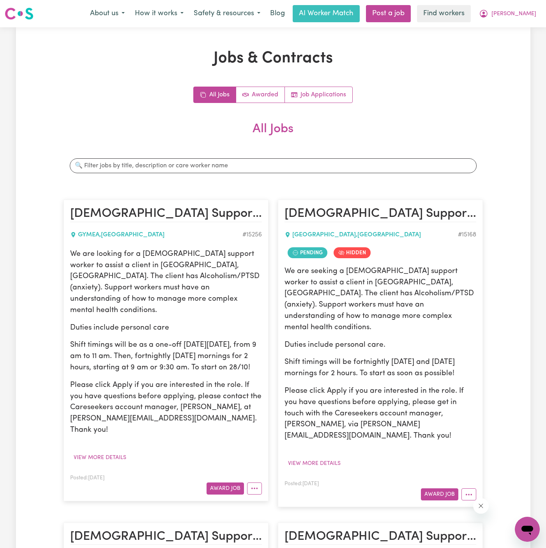
drag, startPoint x: 257, startPoint y: 357, endPoint x: 70, endPoint y: 252, distance: 214.5
click at [70, 252] on div "We are looking for a female support worker to assist a client in Gymea, NSW. Th…" at bounding box center [166, 342] width 192 height 187
click at [193, 361] on p "Shift timings will be as a one-off this Friday, 17/10, from 9 am to 11 am. Then…" at bounding box center [166, 357] width 192 height 34
click at [168, 340] on p "Shift timings will be as a one-off this Friday, 17/10, from 9 am to 11 am. Then…" at bounding box center [166, 357] width 192 height 34
drag, startPoint x: 70, startPoint y: 254, endPoint x: 265, endPoint y: 353, distance: 218.3
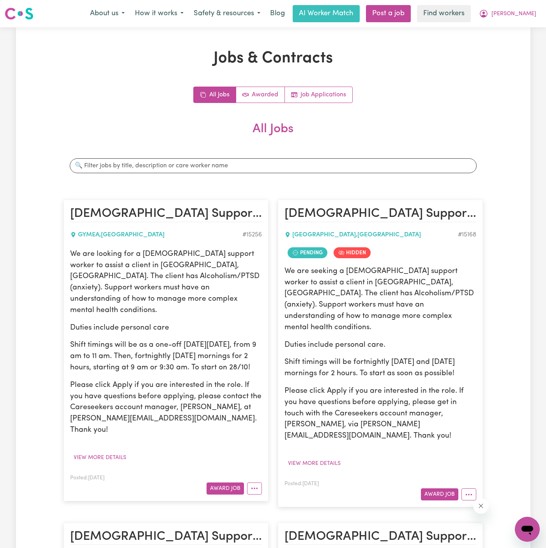
click at [265, 353] on article "Female Support Worker Needed In Gymea, NSW GYMEA , New South Wales # 15256 We a…" at bounding box center [166, 350] width 205 height 301
copy div "We are looking for a female support worker to assist a client in Gymea, NSW. Th…"
click at [527, 14] on span "[PERSON_NAME]" at bounding box center [514, 14] width 45 height 9
click at [526, 38] on link "Logout" at bounding box center [510, 44] width 62 height 15
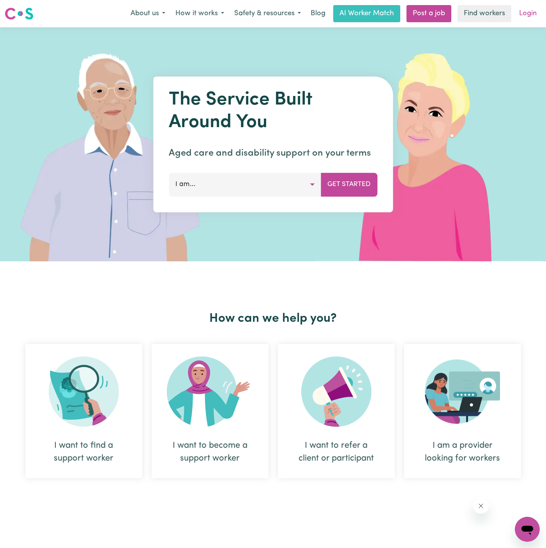
click at [529, 18] on link "Login" at bounding box center [528, 13] width 27 height 17
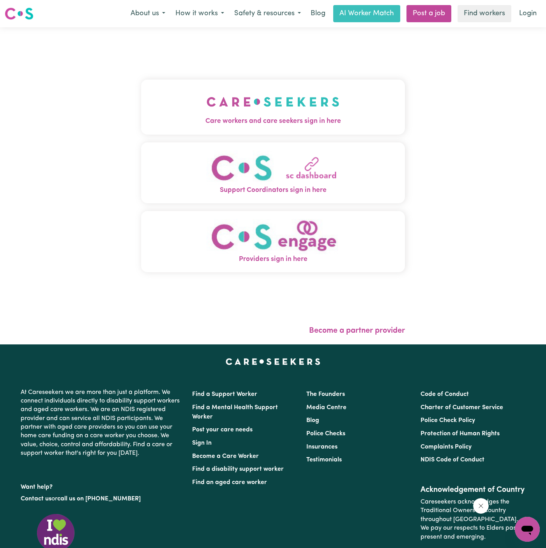
click at [341, 110] on button "Care workers and care seekers sign in here" at bounding box center [273, 107] width 264 height 55
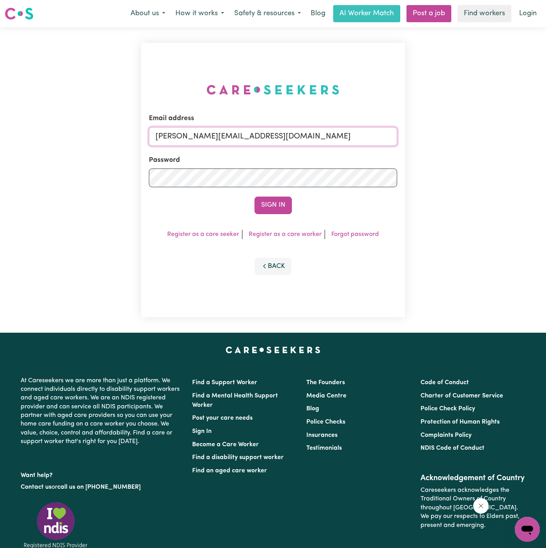
click at [334, 134] on input "[PERSON_NAME][EMAIL_ADDRESS][DOMAIN_NAME]" at bounding box center [273, 136] width 248 height 19
click at [434, 9] on link "Post a job" at bounding box center [429, 13] width 45 height 17
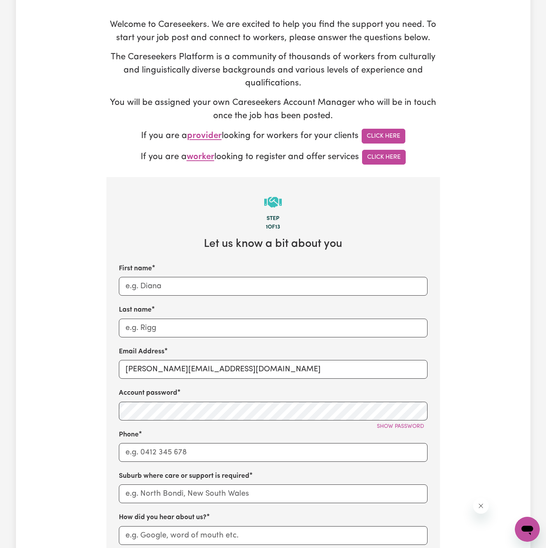
scroll to position [129, 0]
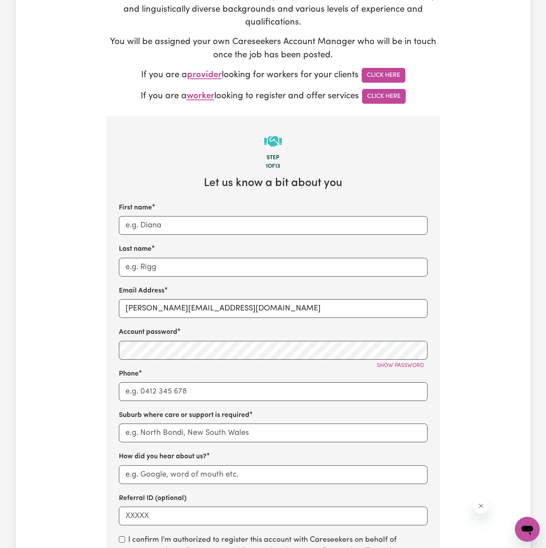
click at [155, 327] on label "Account password" at bounding box center [148, 332] width 58 height 10
drag, startPoint x: 145, startPoint y: 310, endPoint x: 322, endPoint y: 309, distance: 177.4
click at [322, 309] on input "[PERSON_NAME][EMAIL_ADDRESS][DOMAIN_NAME]" at bounding box center [273, 308] width 309 height 19
click at [247, 306] on input "[PERSON_NAME][EMAIL_ADDRESS][DOMAIN_NAME]" at bounding box center [273, 308] width 309 height 19
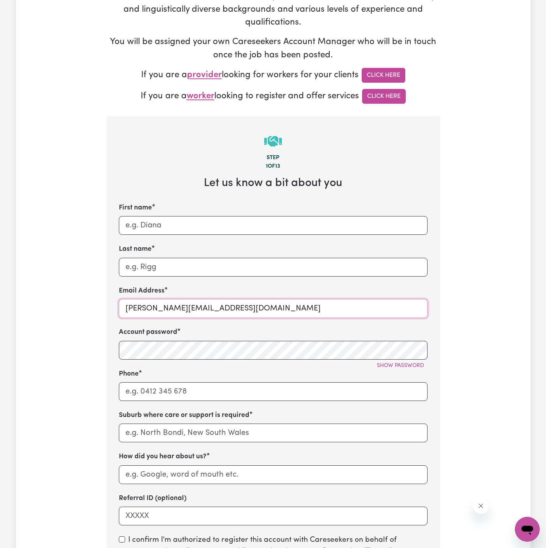
click at [247, 306] on input "[PERSON_NAME][EMAIL_ADDRESS][DOMAIN_NAME]" at bounding box center [273, 308] width 309 height 19
paste input "ClientJordanSpringsVCS"
type input "ClientJordanSpringsVCS@careseekers.com.au"
click at [275, 211] on div "First name" at bounding box center [273, 219] width 309 height 32
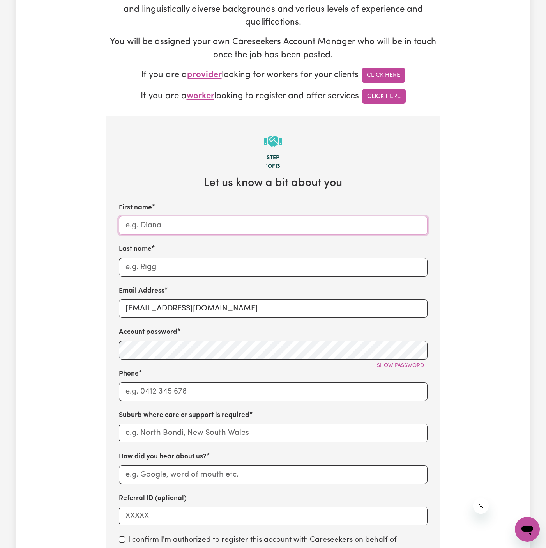
click at [273, 225] on input "First name" at bounding box center [273, 225] width 309 height 19
paste input "ClientJordanSprings"
click at [144, 222] on input "ClientJordanSprings" at bounding box center [273, 225] width 309 height 19
click at [223, 228] on input "Client Jordan Springs" at bounding box center [273, 225] width 309 height 19
type input "Client Jordan Springs"
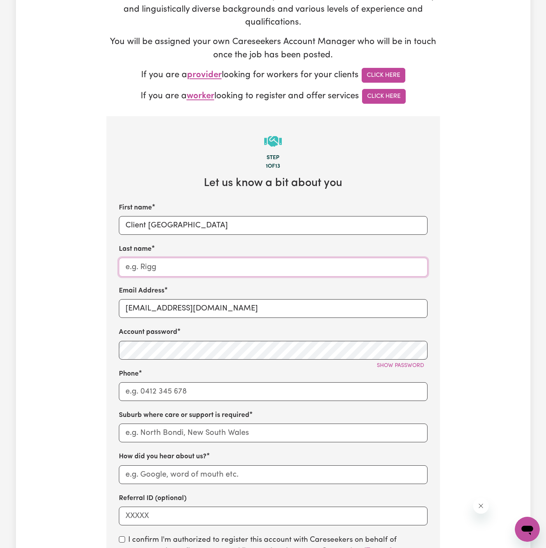
click at [232, 258] on input "Last name" at bounding box center [273, 267] width 309 height 19
paste input "Vitality Care Services"
type input "Vitality Care Services"
click at [199, 387] on input "Phone" at bounding box center [273, 391] width 309 height 19
type input "1300765465"
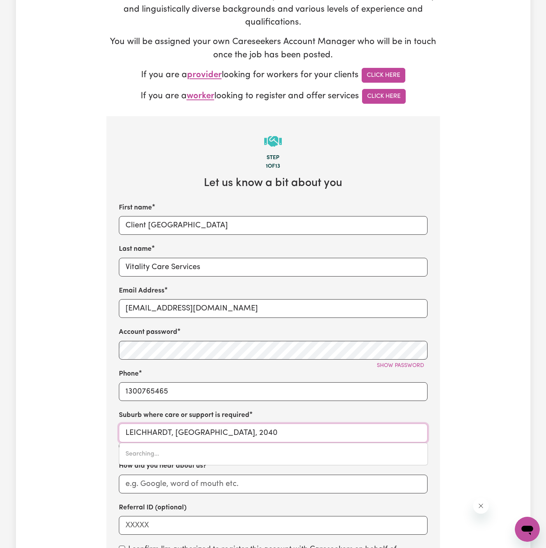
click at [231, 423] on input "LEICHHARDT, New South Wales, 2040" at bounding box center [273, 432] width 309 height 19
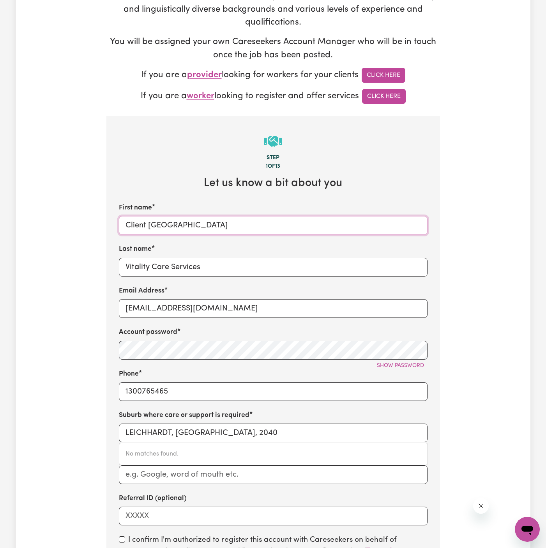
drag, startPoint x: 146, startPoint y: 225, endPoint x: 272, endPoint y: 223, distance: 126.3
click at [272, 223] on input "Client Jordan Springs" at bounding box center [273, 225] width 309 height 19
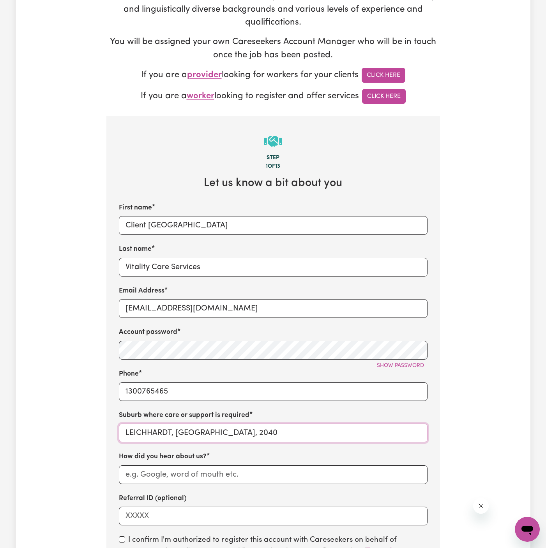
click at [184, 432] on input "LEICHHARDT, New South Wales, 2040" at bounding box center [273, 432] width 309 height 19
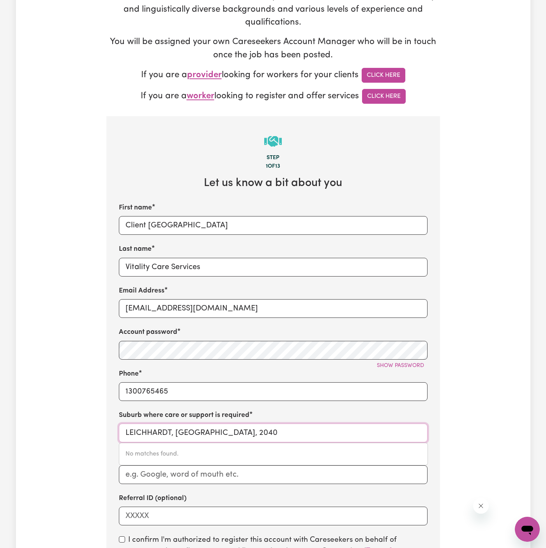
click at [184, 432] on input "LEICHHARDT, New South Wales, 2040" at bounding box center [273, 432] width 309 height 19
paste input "Jordan Springs"
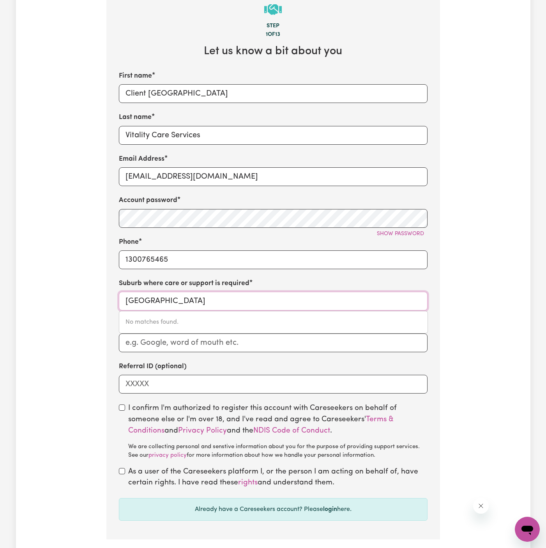
scroll to position [336, 0]
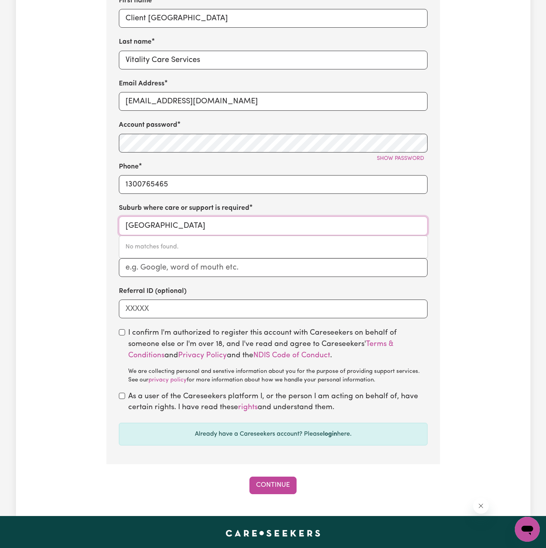
click at [124, 222] on input "Jordan Springs" at bounding box center [273, 225] width 309 height 19
type input "Jordan Springs"
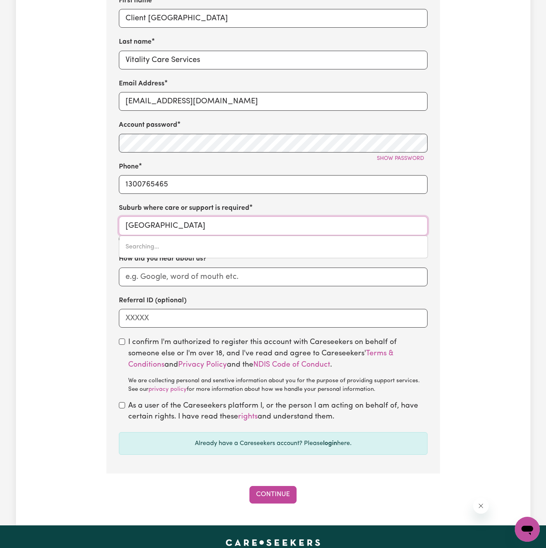
type input "Jordan Springs, New South Wales, 2747"
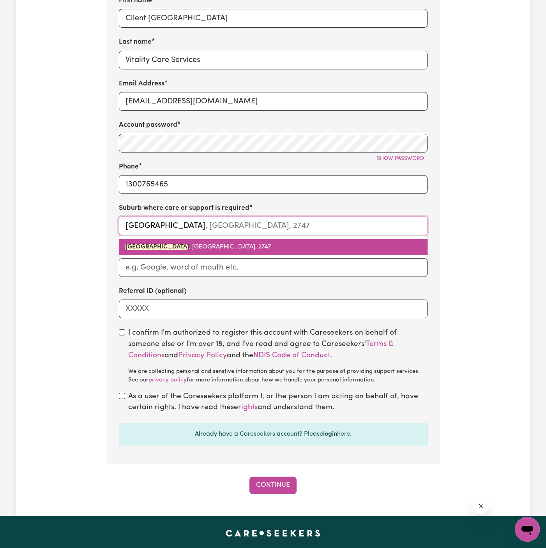
click at [162, 252] on link "JORDAN SPRINGS , New South Wales, 2747" at bounding box center [273, 247] width 308 height 16
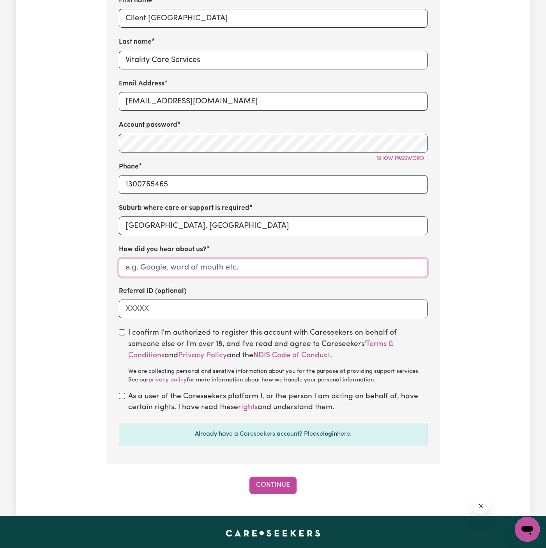
click at [177, 267] on input "How did you hear about us?" at bounding box center [273, 267] width 309 height 19
click at [197, 60] on input "Vitality Care Services" at bounding box center [273, 60] width 309 height 19
click at [165, 273] on input "How did you hear about us?" at bounding box center [273, 267] width 309 height 19
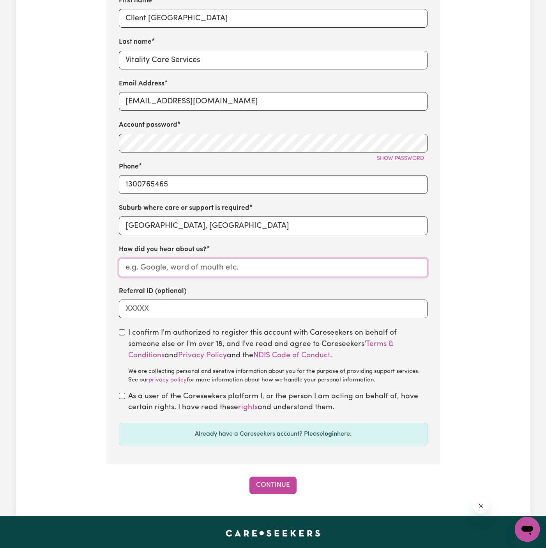
paste input "Vitality Care Services"
type input "Vitality Care Services"
click at [123, 337] on div "I confirm I'm authorized to register this account with Careseekers on behalf of…" at bounding box center [273, 355] width 309 height 57
click at [123, 329] on input "checkbox" at bounding box center [122, 332] width 6 height 6
checkbox input "true"
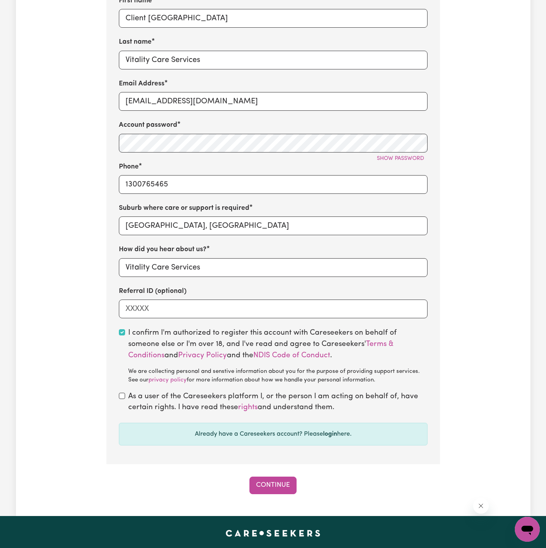
click at [121, 403] on div "As a user of the Careseekers platform I, or the person I am acting on behalf of…" at bounding box center [273, 402] width 309 height 23
click at [122, 397] on input "checkbox" at bounding box center [122, 396] width 6 height 6
checkbox input "true"
click at [269, 487] on button "Continue" at bounding box center [272, 484] width 47 height 17
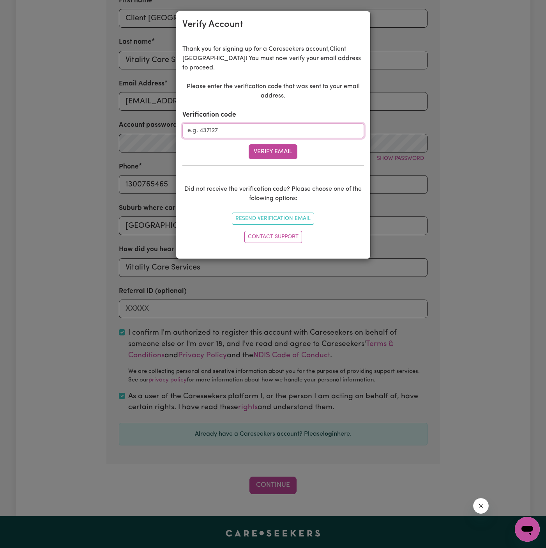
click at [243, 128] on input "Verification code" at bounding box center [273, 130] width 182 height 15
paste input "549842"
type input "549842"
click at [277, 150] on button "Verify Email" at bounding box center [273, 151] width 49 height 15
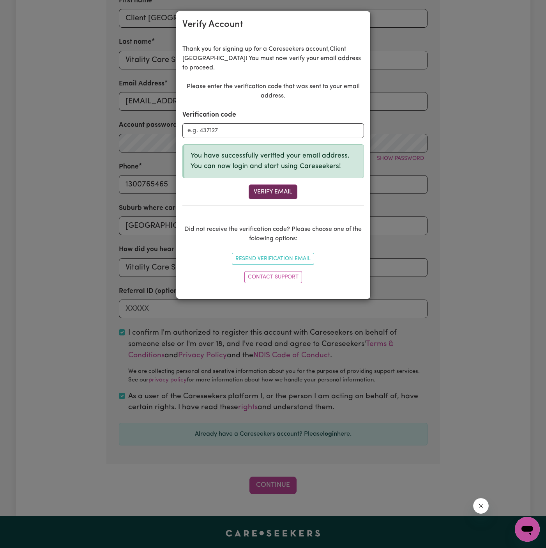
scroll to position [220, 0]
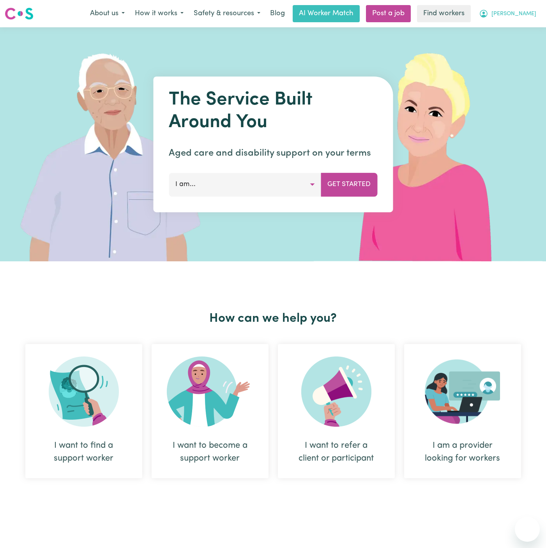
click at [532, 19] on button "[PERSON_NAME]" at bounding box center [507, 13] width 67 height 16
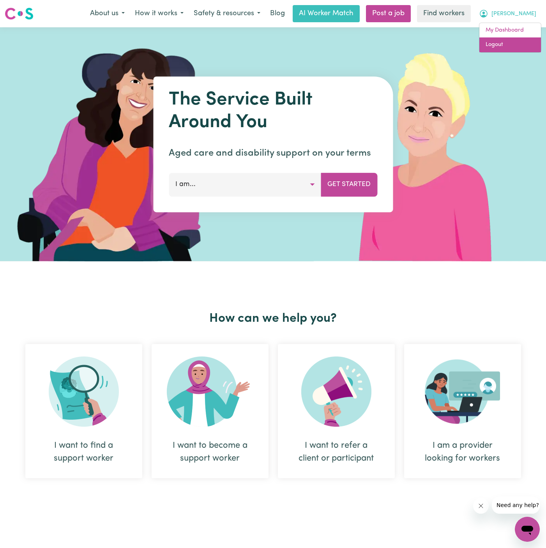
click at [518, 48] on link "Logout" at bounding box center [510, 44] width 62 height 15
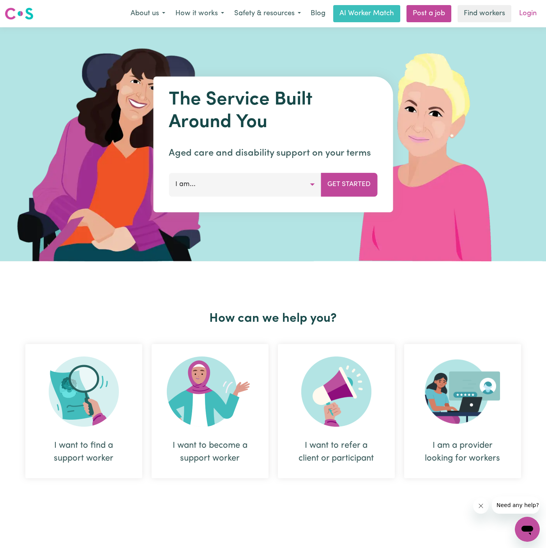
click at [527, 14] on link "Login" at bounding box center [528, 13] width 27 height 17
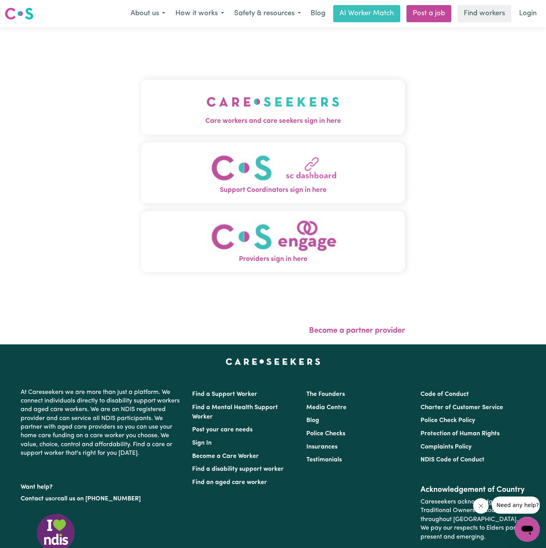
click at [277, 122] on span "Care workers and care seekers sign in here" at bounding box center [273, 121] width 264 height 10
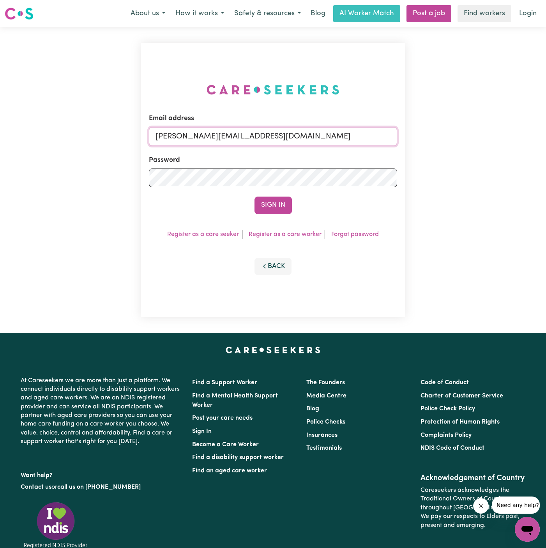
click at [310, 140] on input "[PERSON_NAME][EMAIL_ADDRESS][DOMAIN_NAME]" at bounding box center [273, 136] width 248 height 19
drag, startPoint x: 195, startPoint y: 139, endPoint x: 420, endPoint y: 146, distance: 225.0
click at [420, 146] on div "Email address [EMAIL_ADDRESS][DOMAIN_NAME] Password Sign In Register as a care …" at bounding box center [273, 179] width 546 height 305
type input "[EMAIL_ADDRESS][PERSON_NAME][DOMAIN_NAME]"
click at [255, 196] on button "Sign In" at bounding box center [273, 204] width 37 height 17
